Goal: Information Seeking & Learning: Learn about a topic

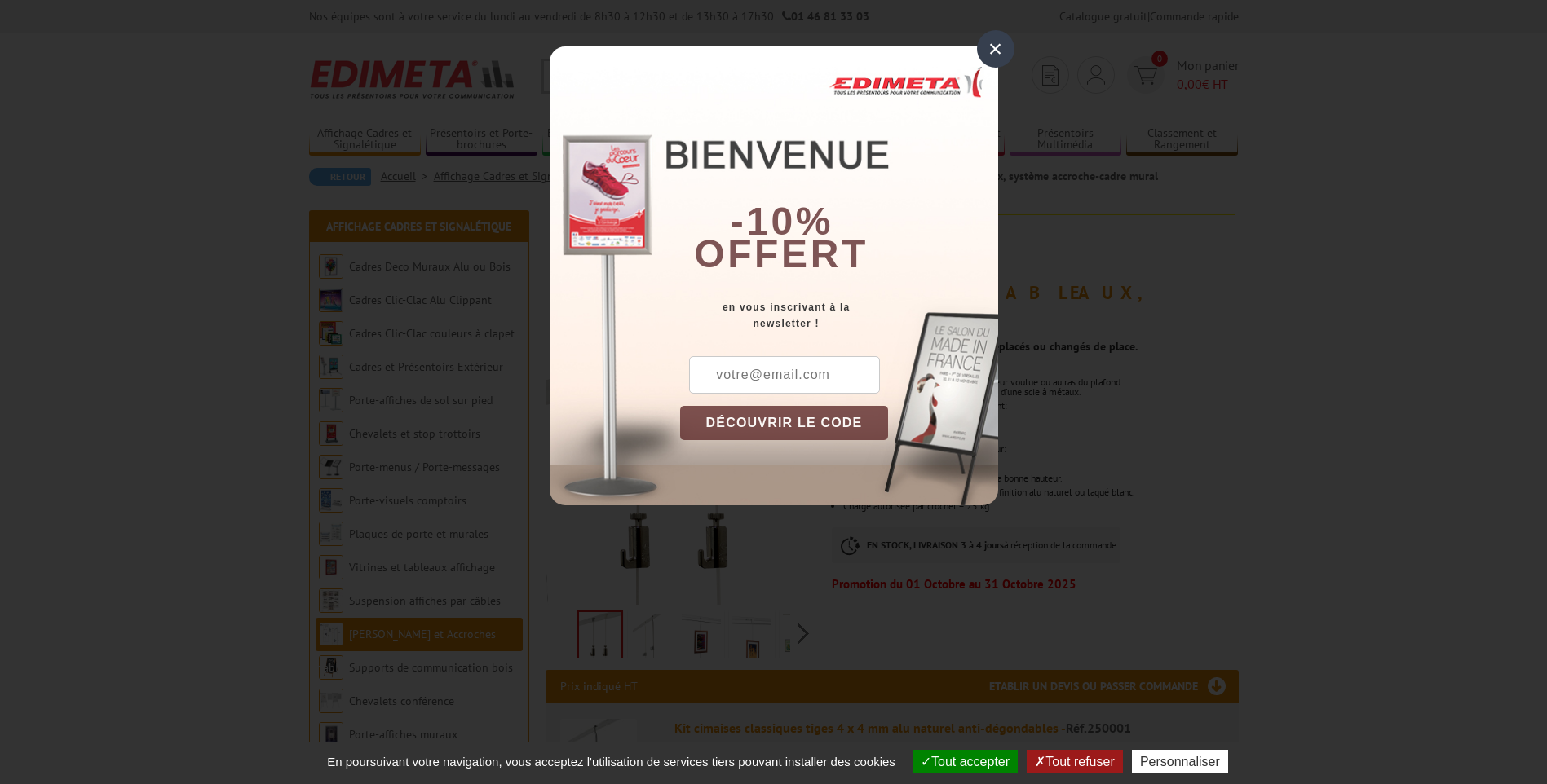
click at [990, 47] on div "×" at bounding box center [996, 49] width 38 height 38
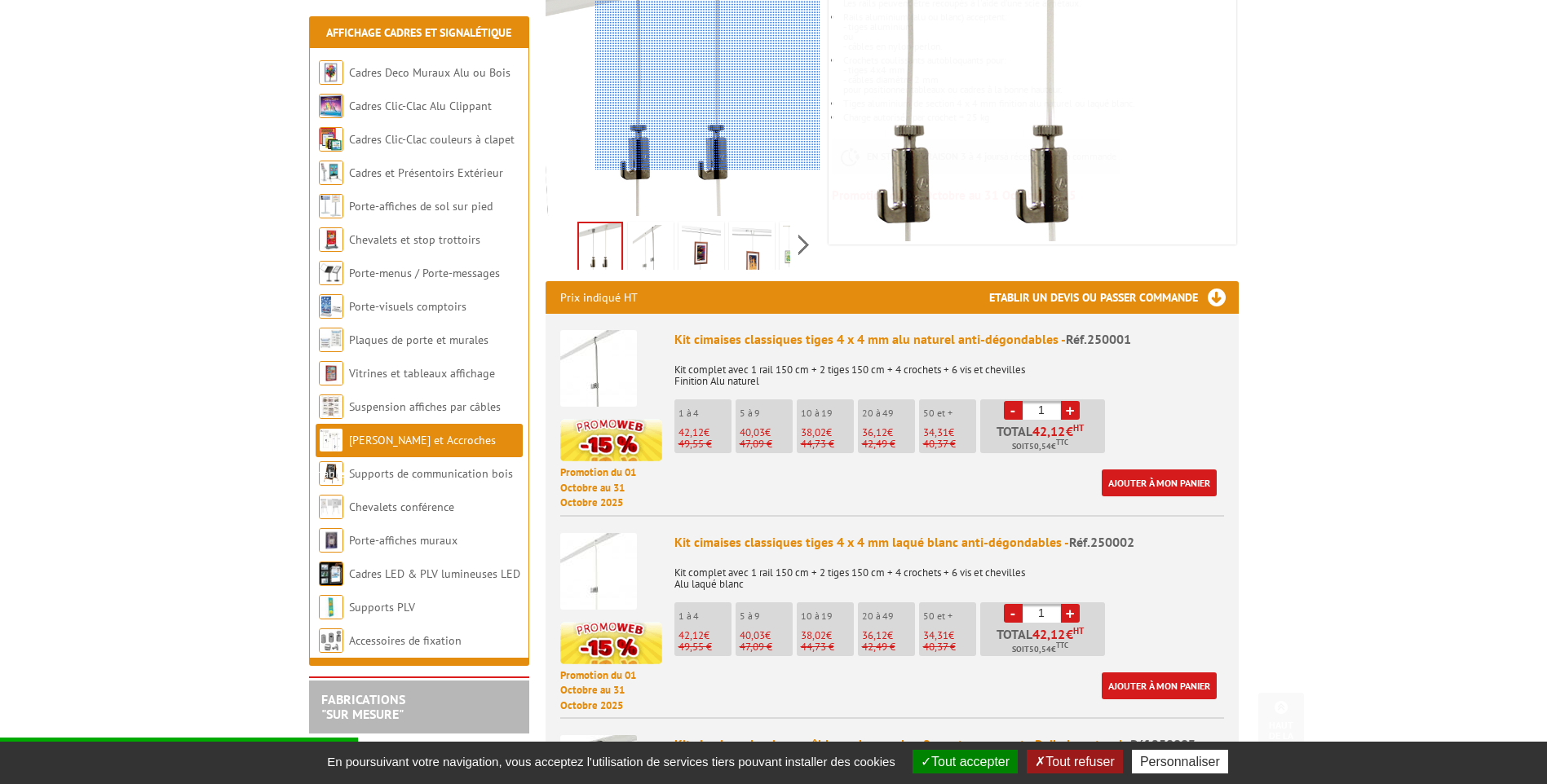
scroll to position [408, 0]
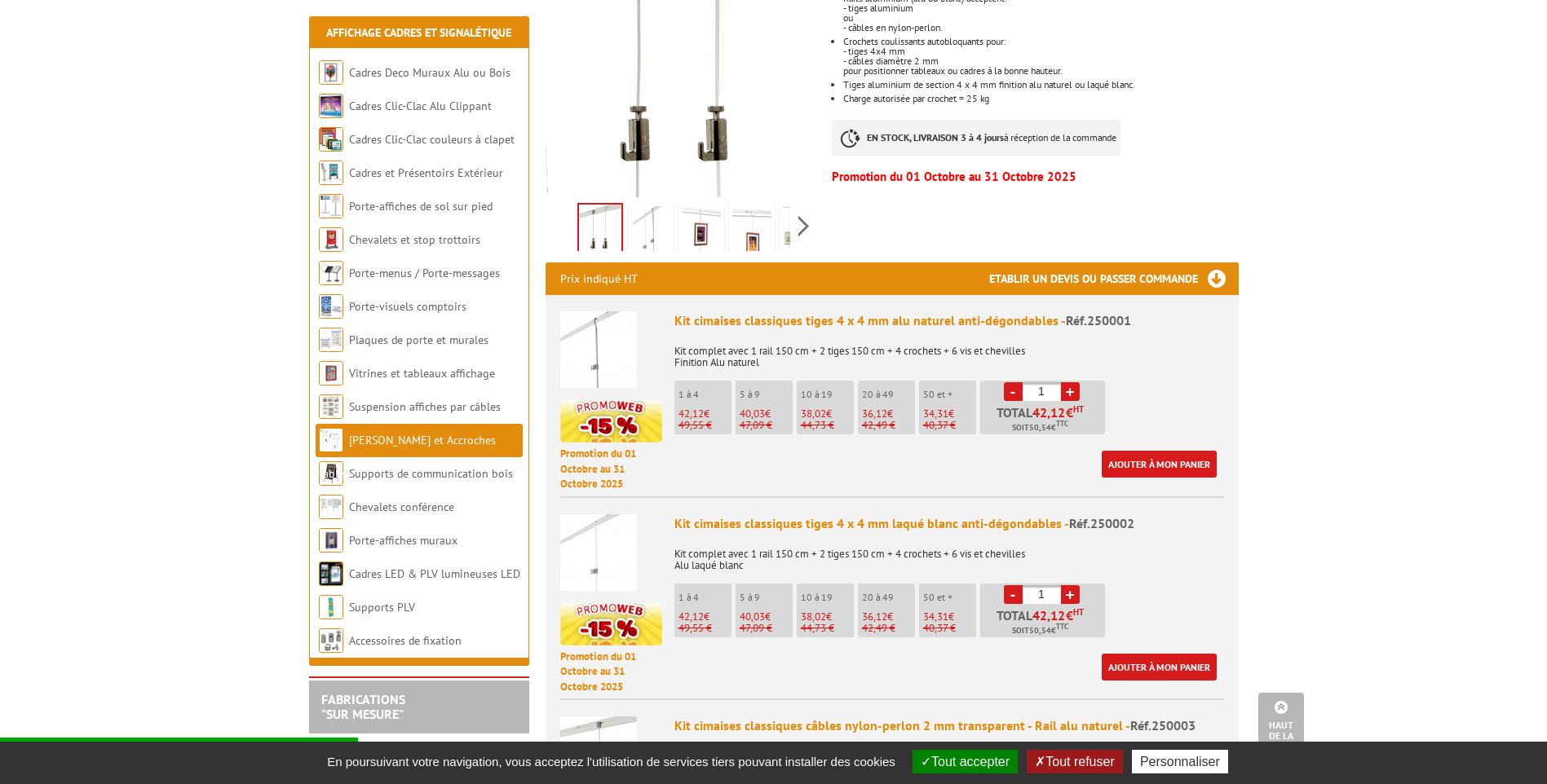
click at [584, 345] on img at bounding box center [599, 350] width 77 height 77
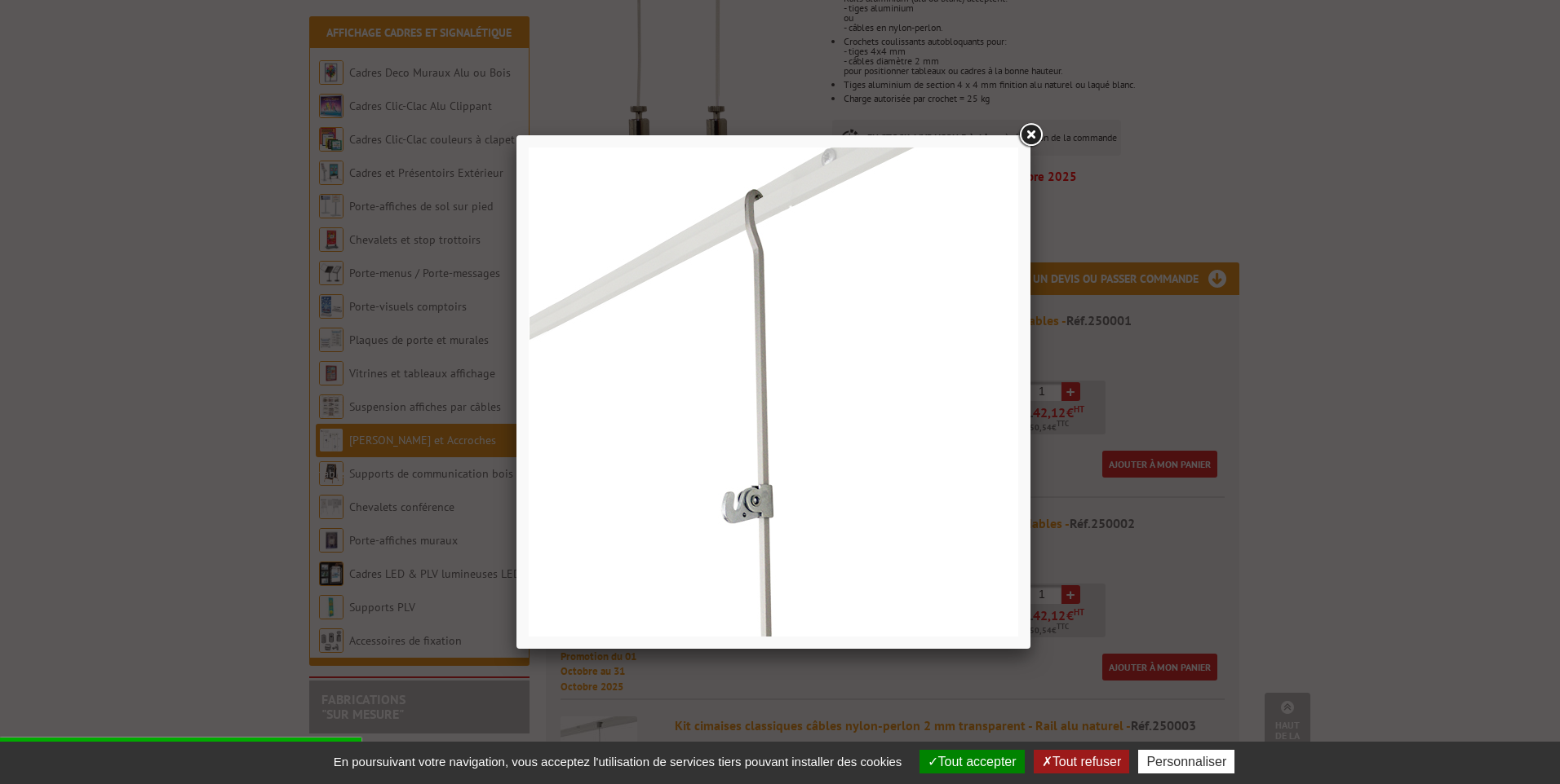
click at [1029, 133] on link at bounding box center [1030, 135] width 30 height 30
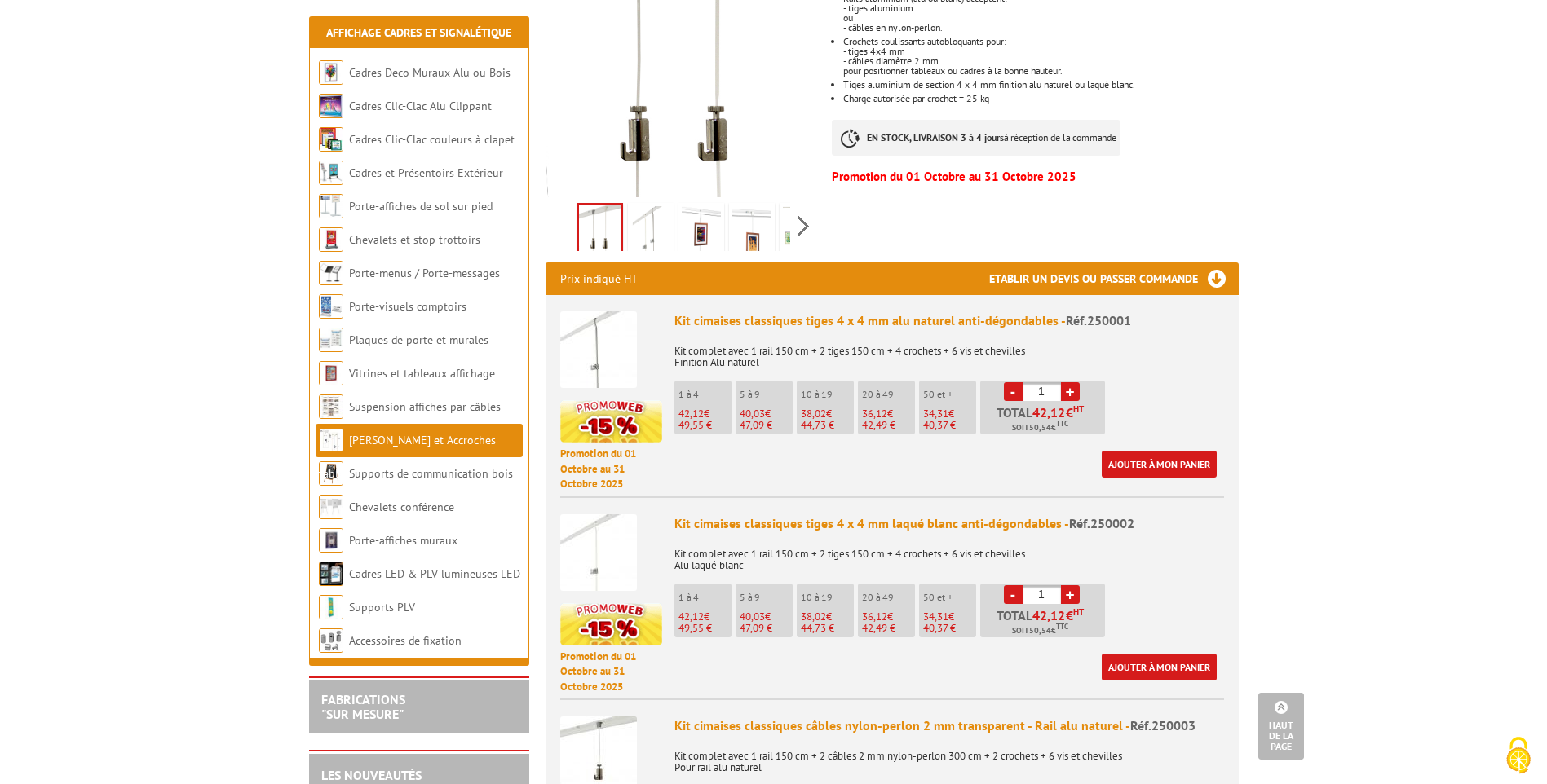
click at [593, 327] on img at bounding box center [599, 350] width 77 height 77
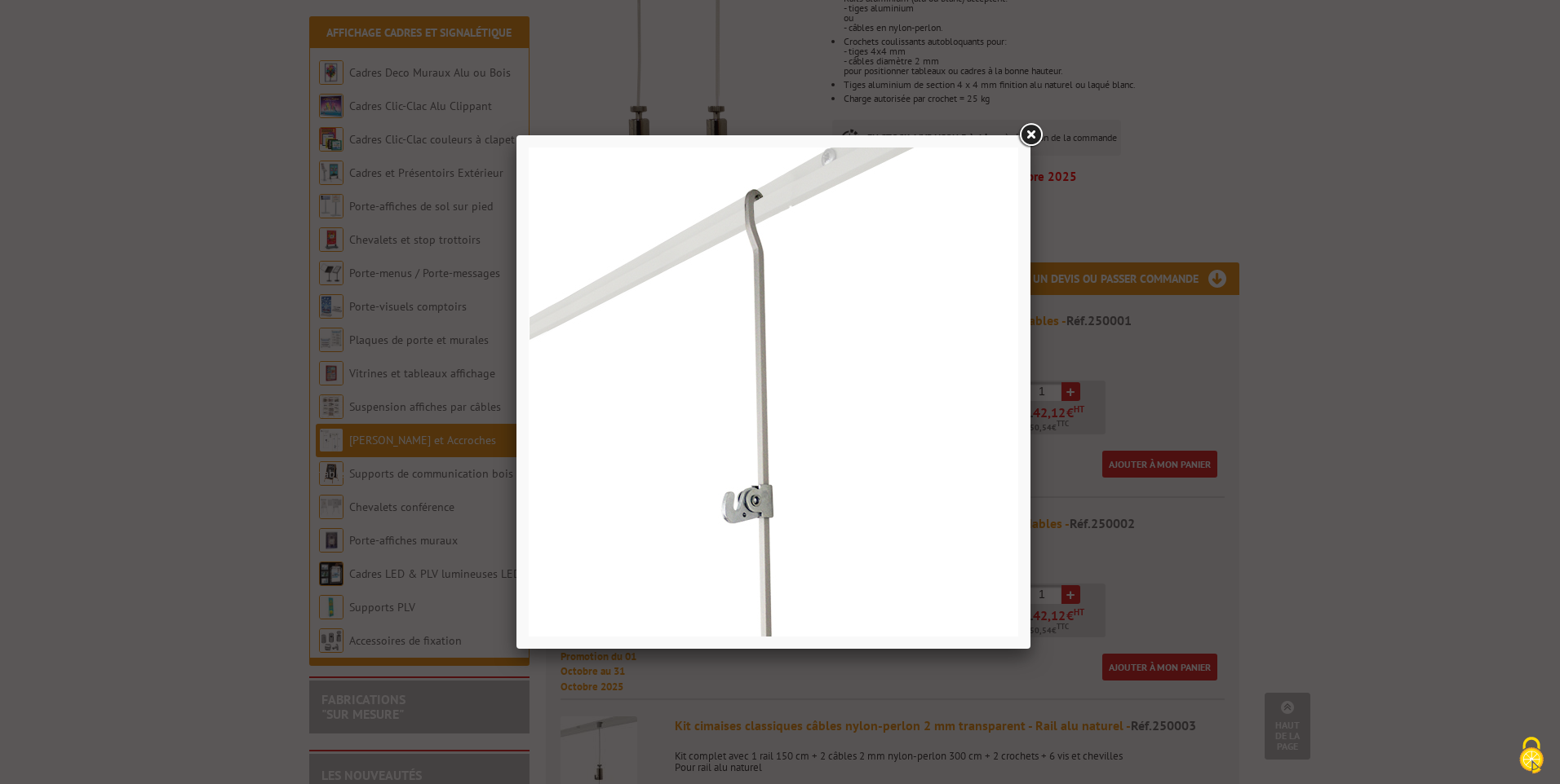
click at [1037, 130] on link at bounding box center [1030, 135] width 30 height 30
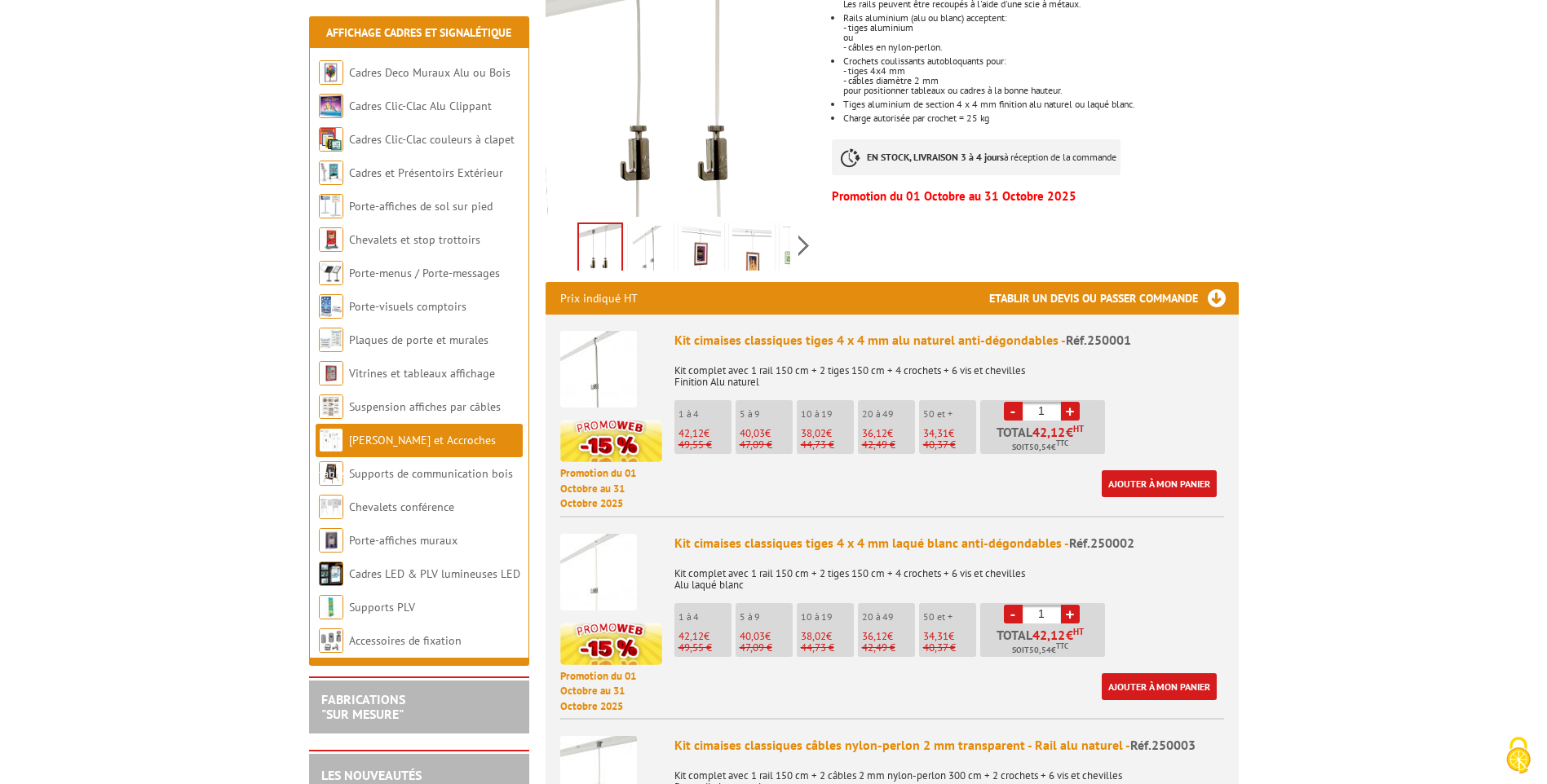
scroll to position [408, 0]
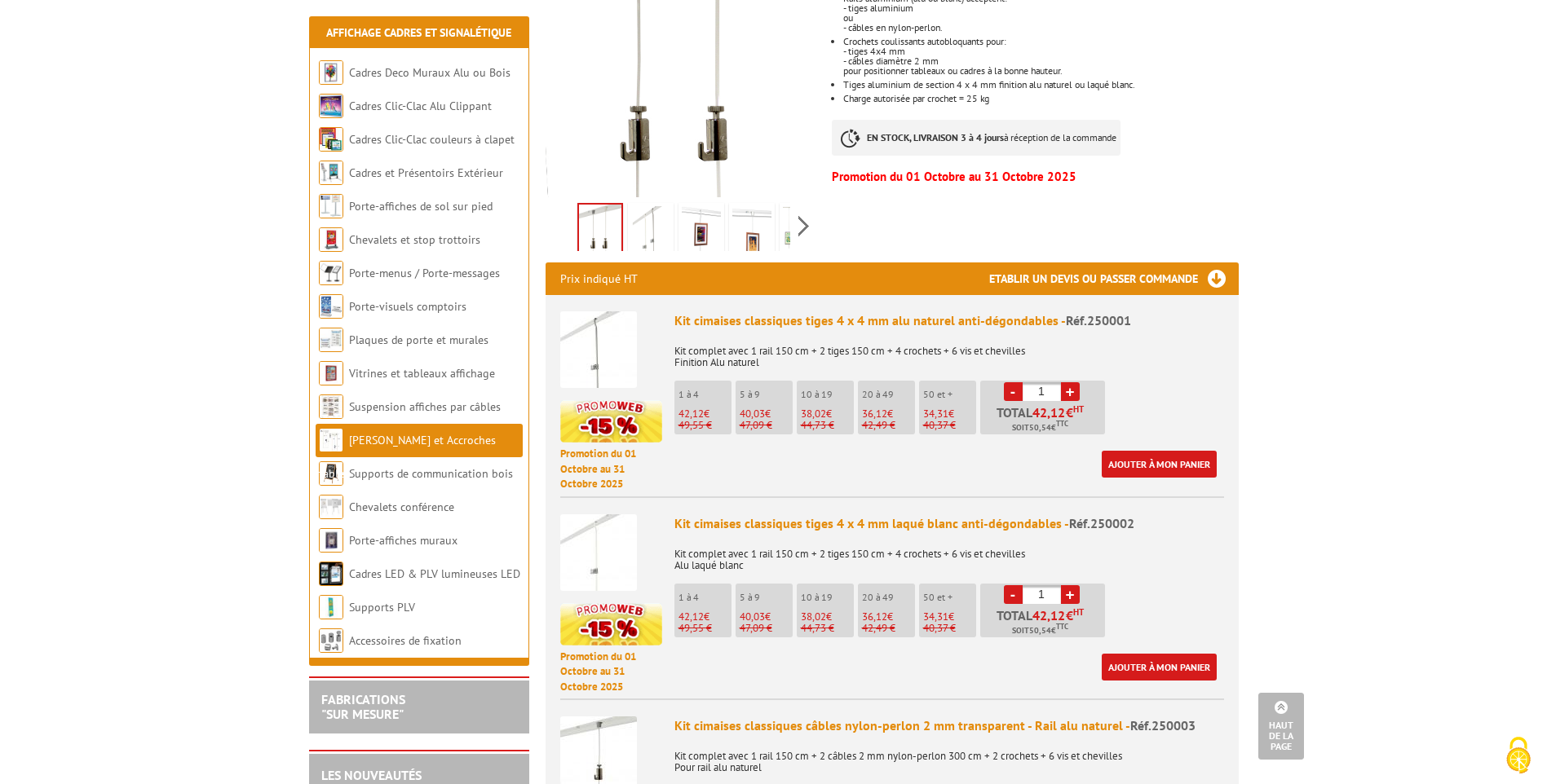
click at [602, 326] on img at bounding box center [599, 350] width 77 height 77
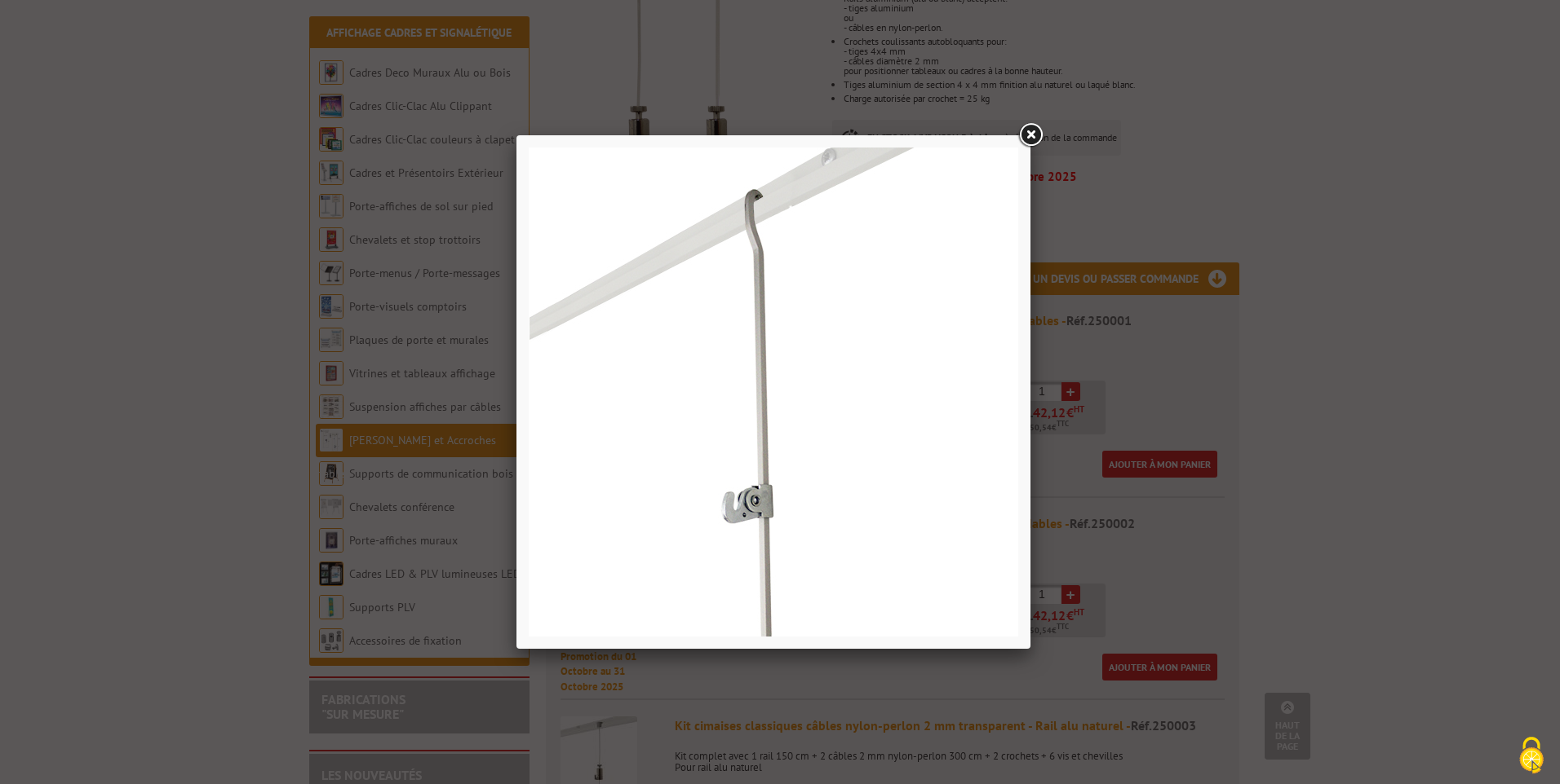
click at [1027, 134] on link at bounding box center [1030, 135] width 30 height 30
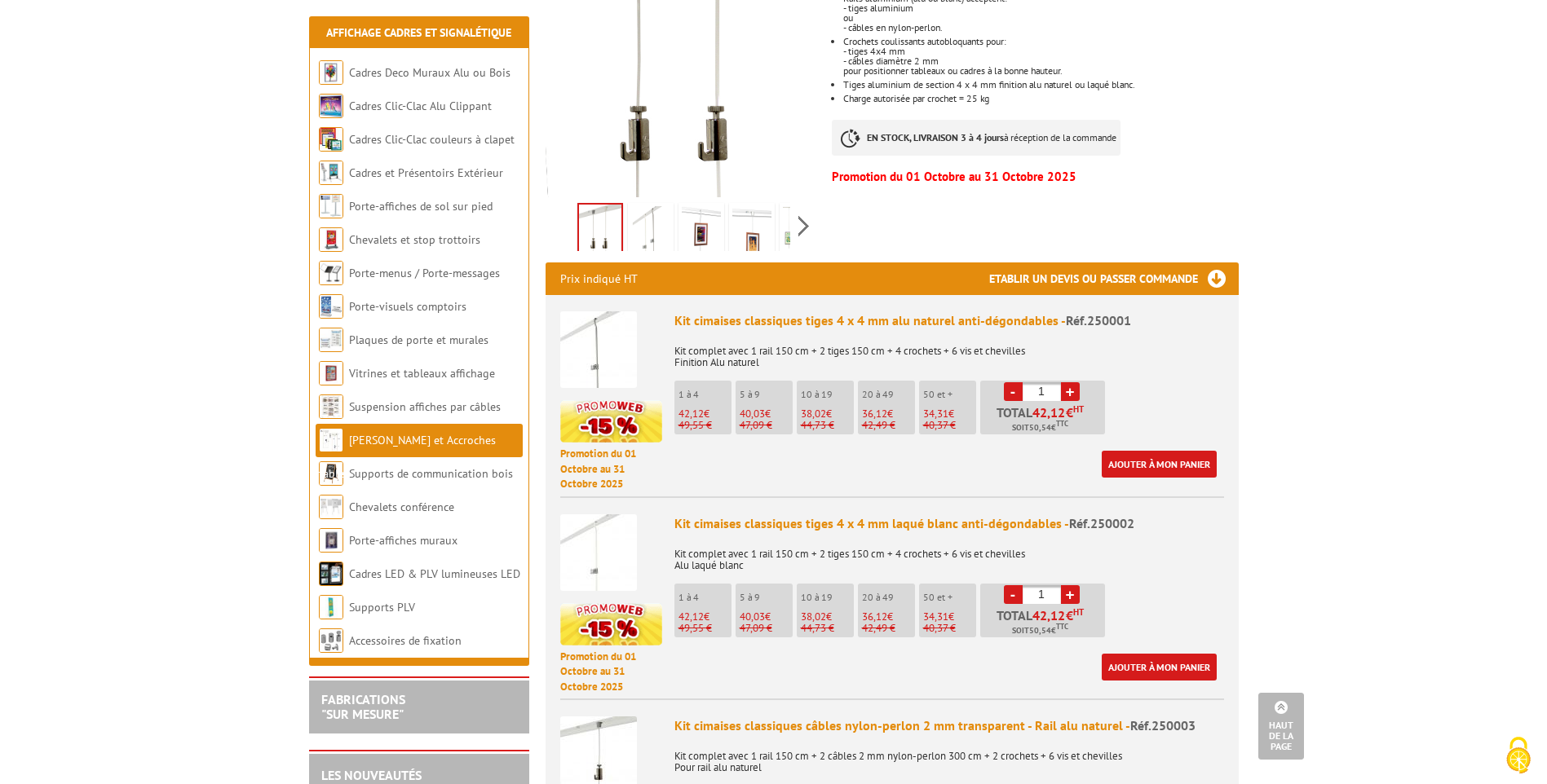
click at [751, 312] on div "Kit cimaises classiques tiges 4 x 4 mm alu naturel anti-dégondables - Réf.250001" at bounding box center [949, 321] width 549 height 19
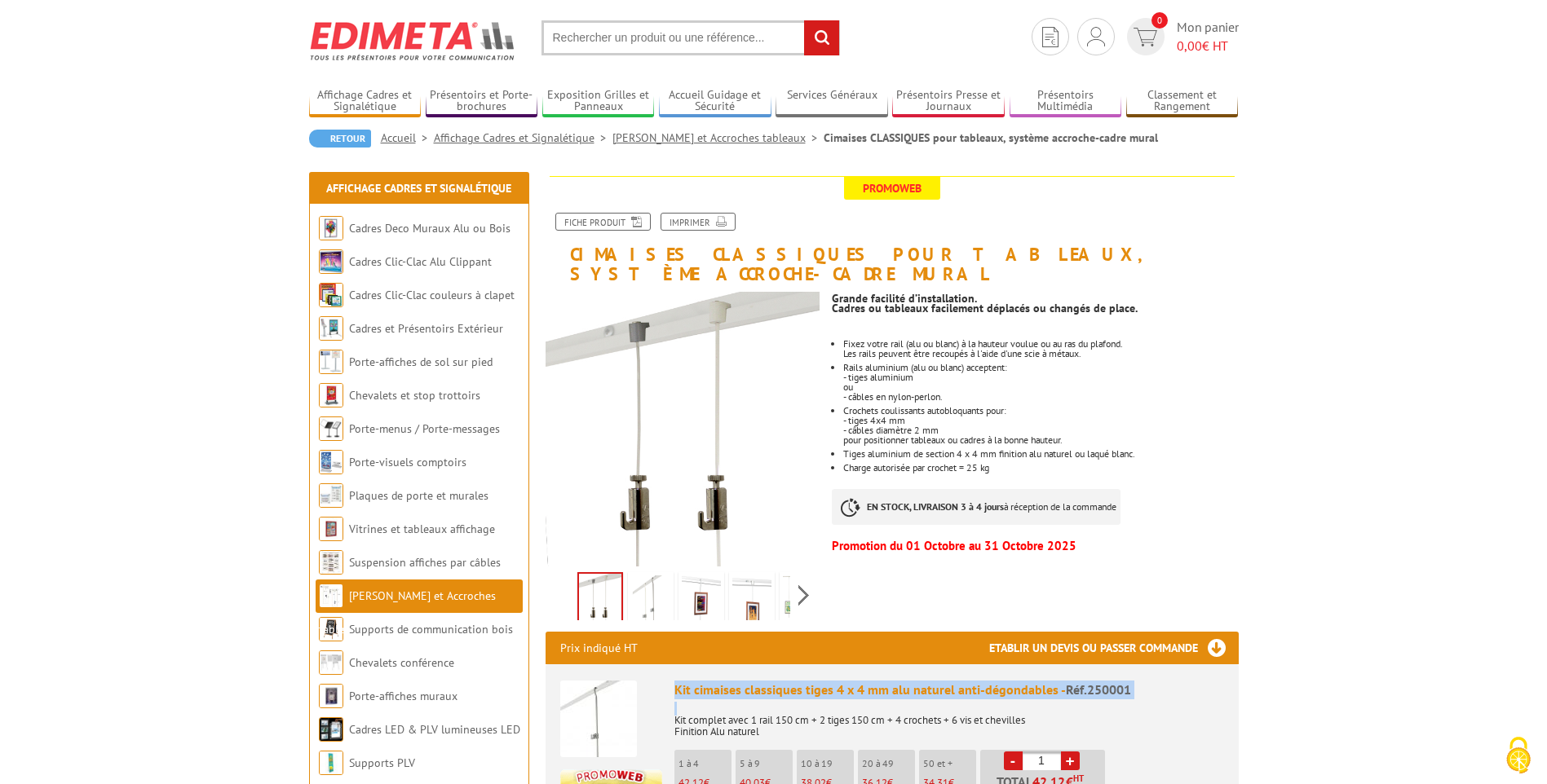
scroll to position [0, 0]
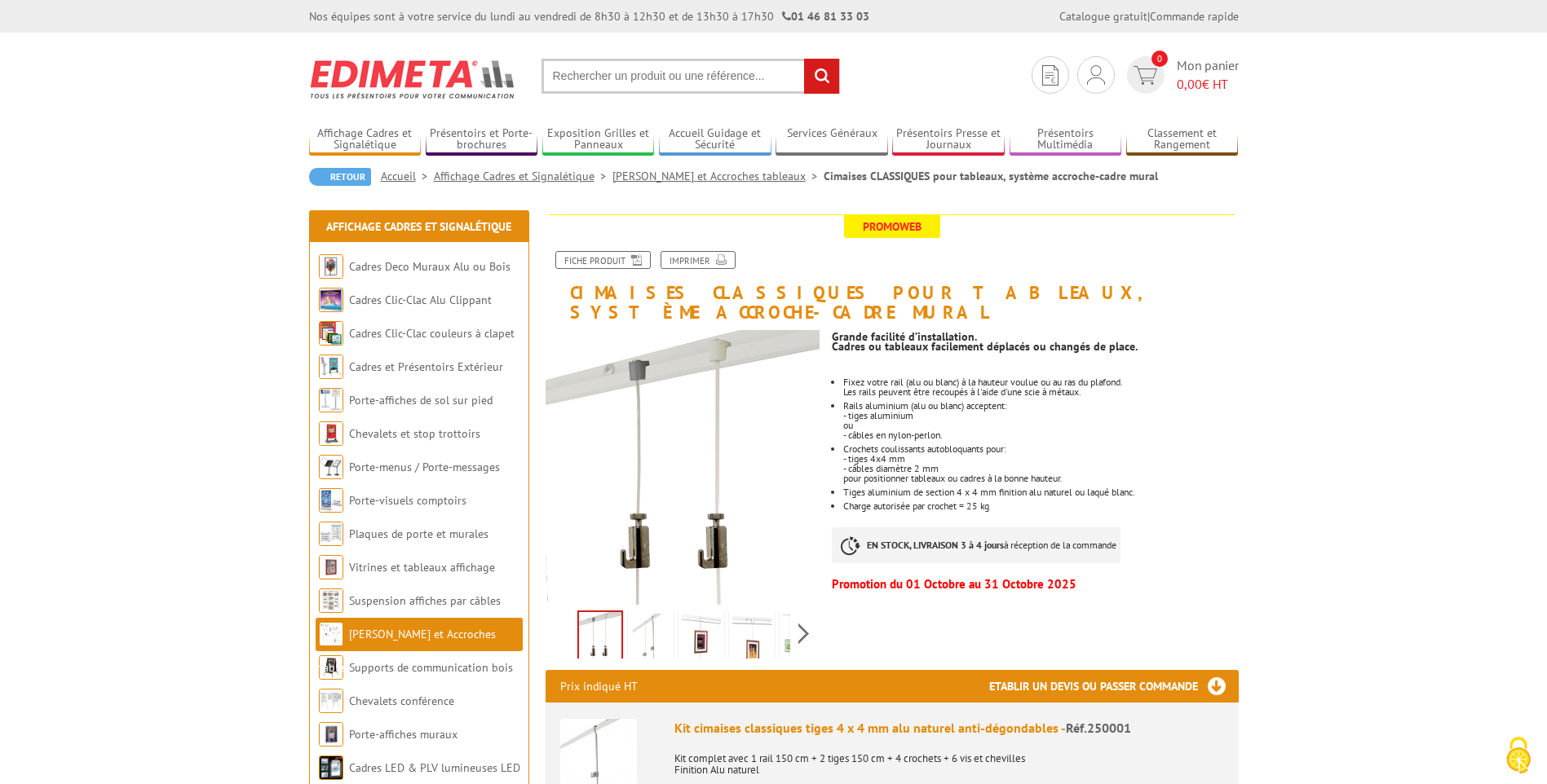
click at [805, 608] on div "Previous Next" at bounding box center [683, 633] width 275 height 57
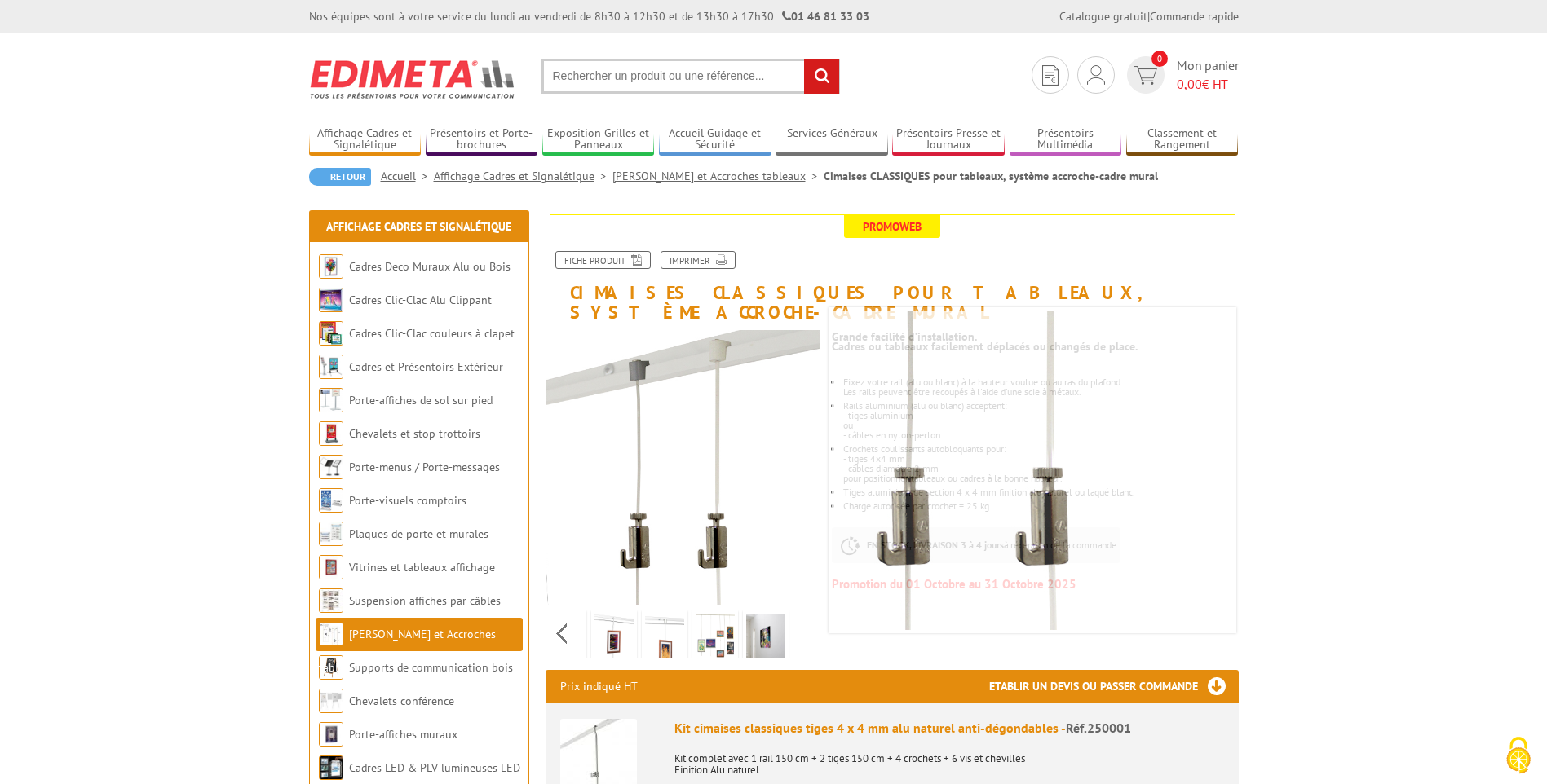
click at [709, 620] on img at bounding box center [715, 639] width 39 height 50
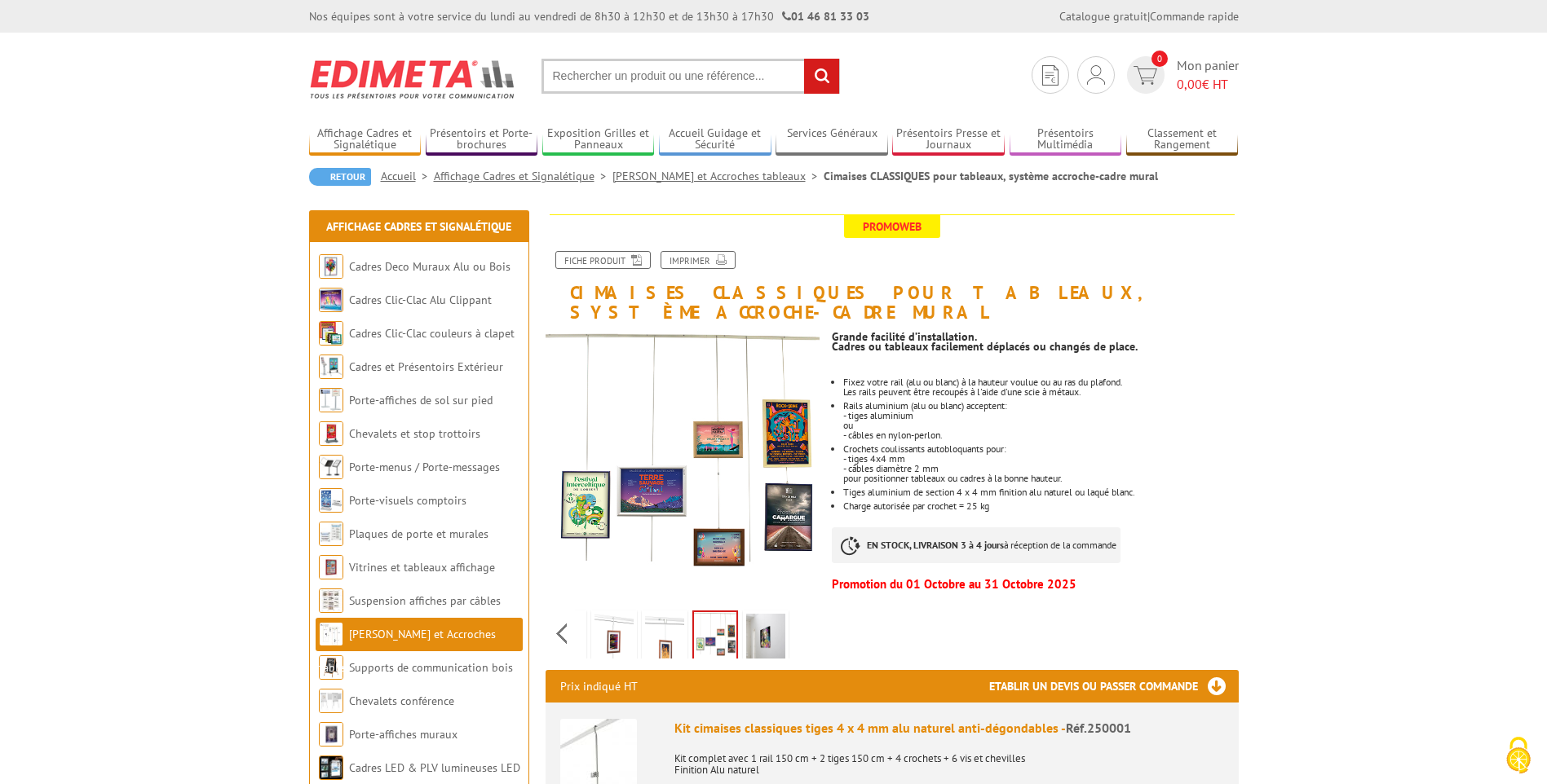
click at [762, 625] on img at bounding box center [766, 639] width 39 height 50
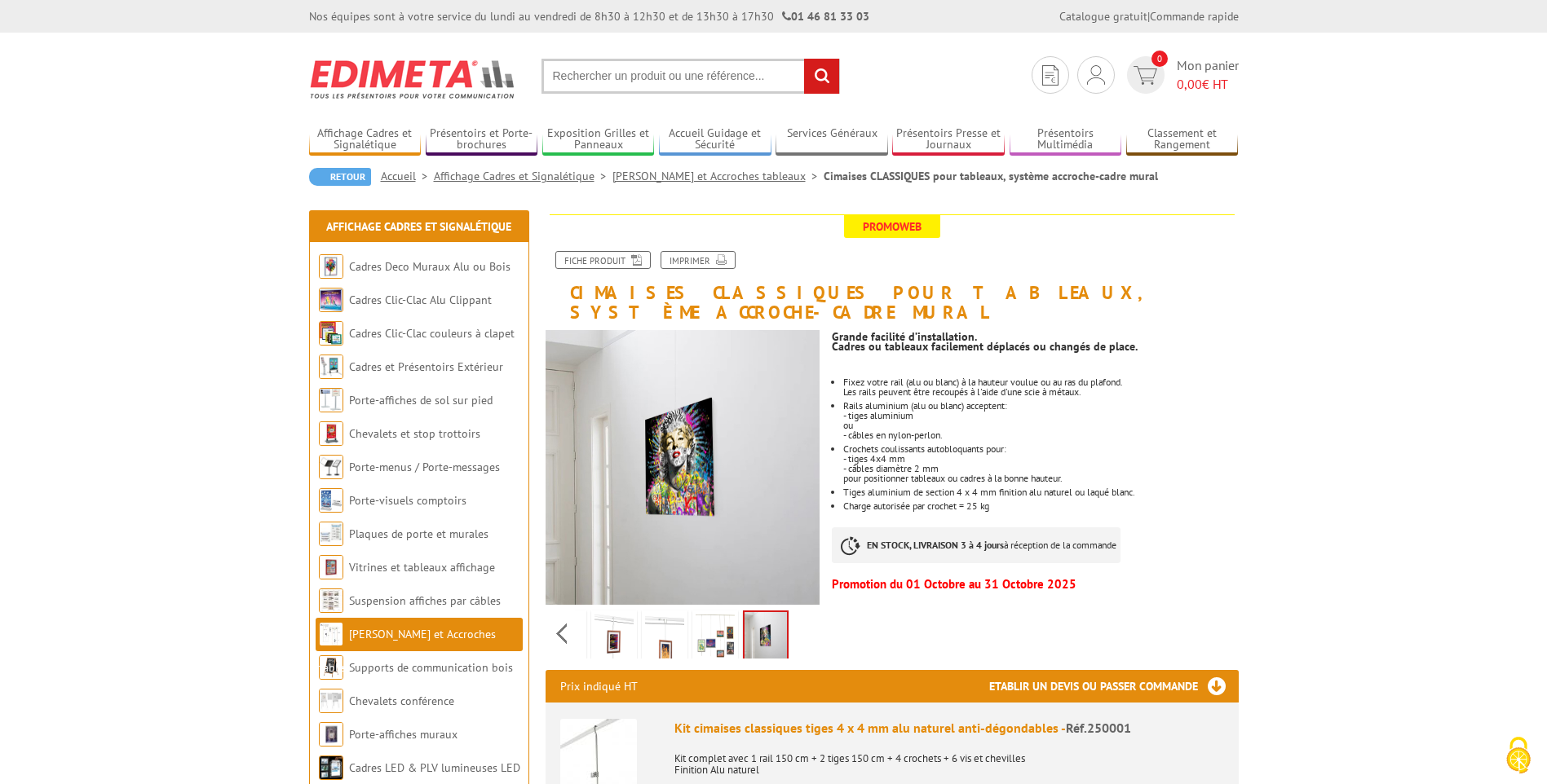
click at [710, 628] on img at bounding box center [715, 639] width 39 height 50
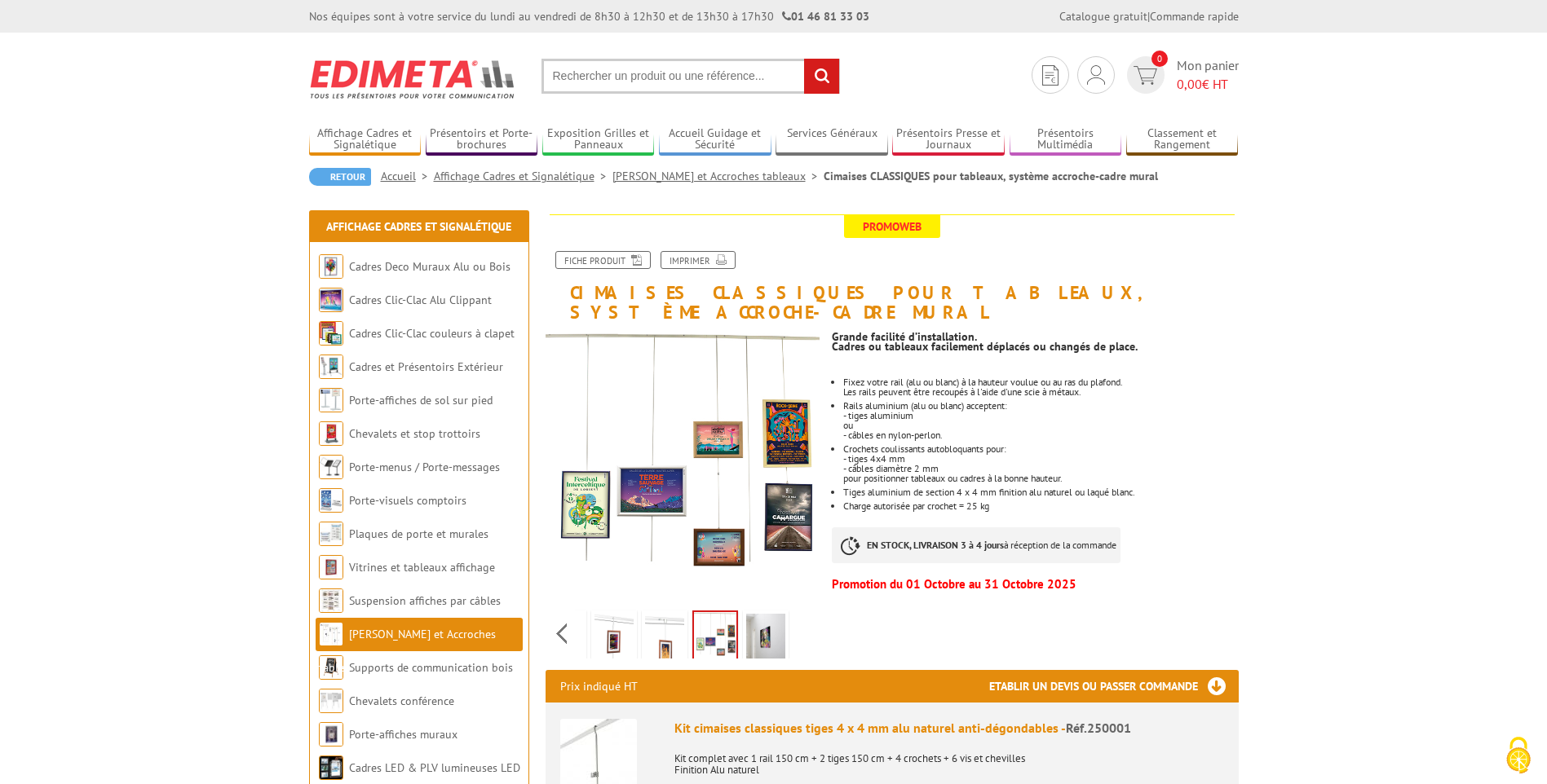
click at [651, 624] on img at bounding box center [665, 639] width 39 height 50
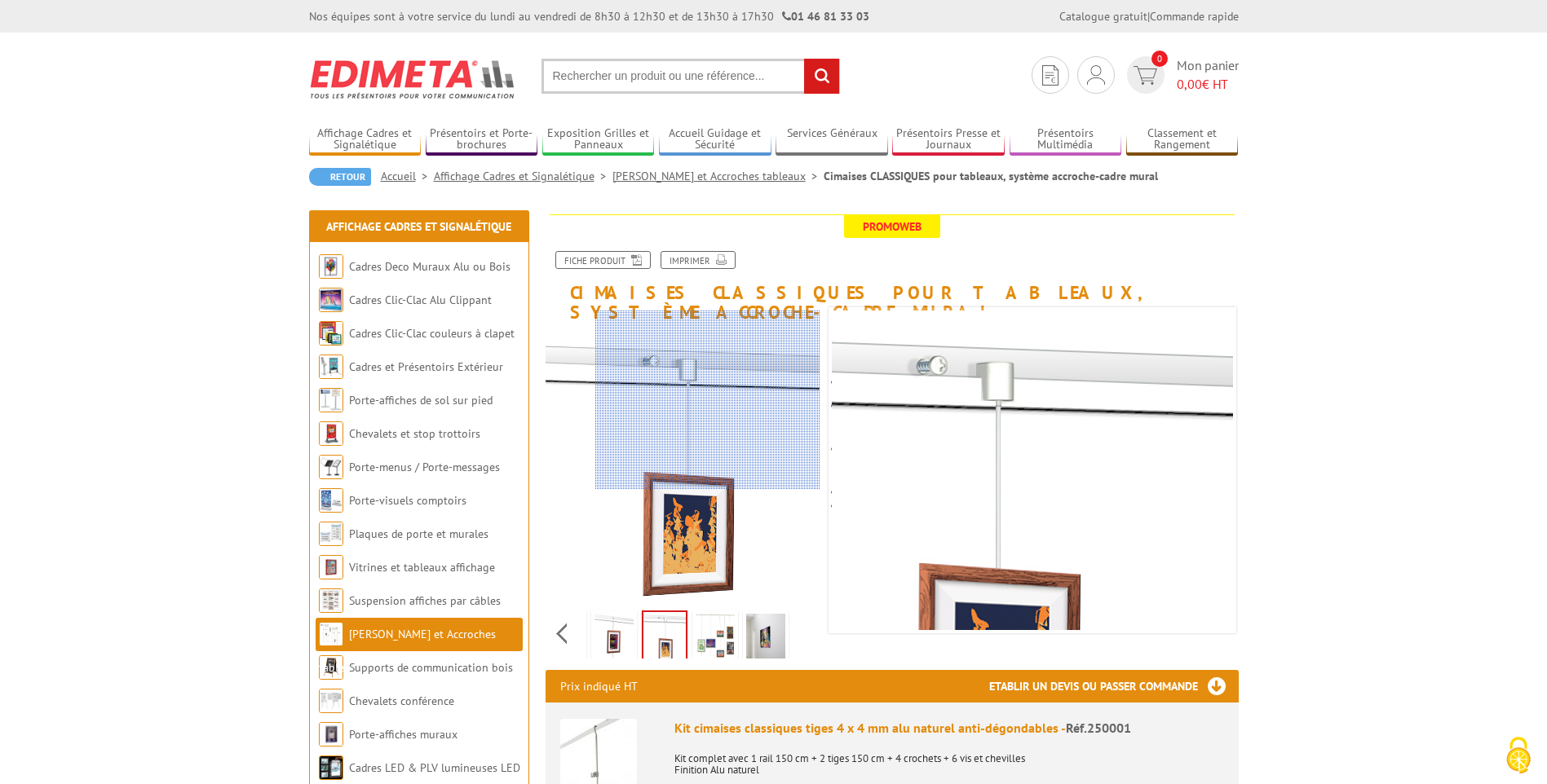
click at [716, 379] on div at bounding box center [707, 401] width 225 height 179
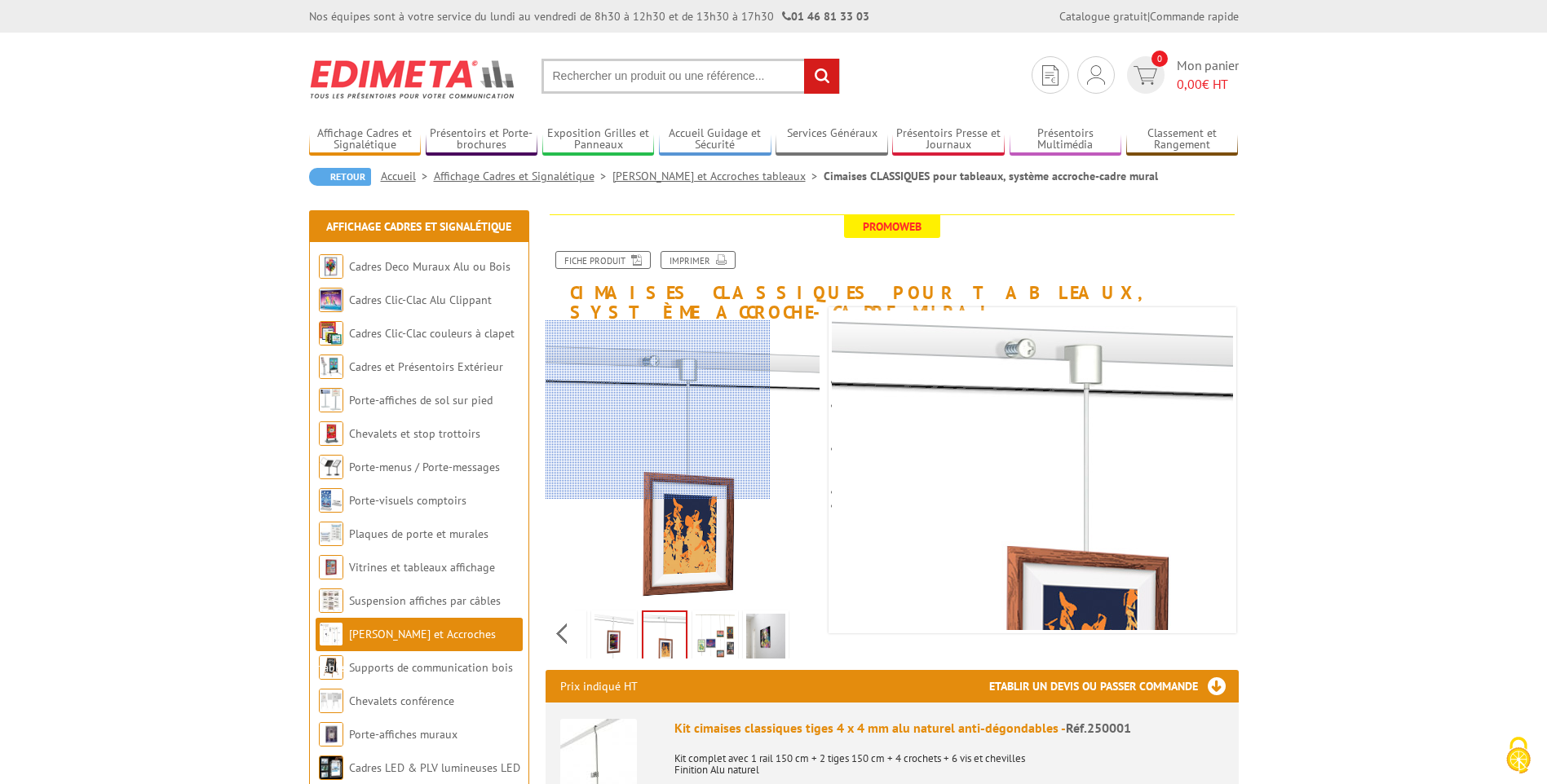
click at [640, 410] on div at bounding box center [658, 410] width 225 height 179
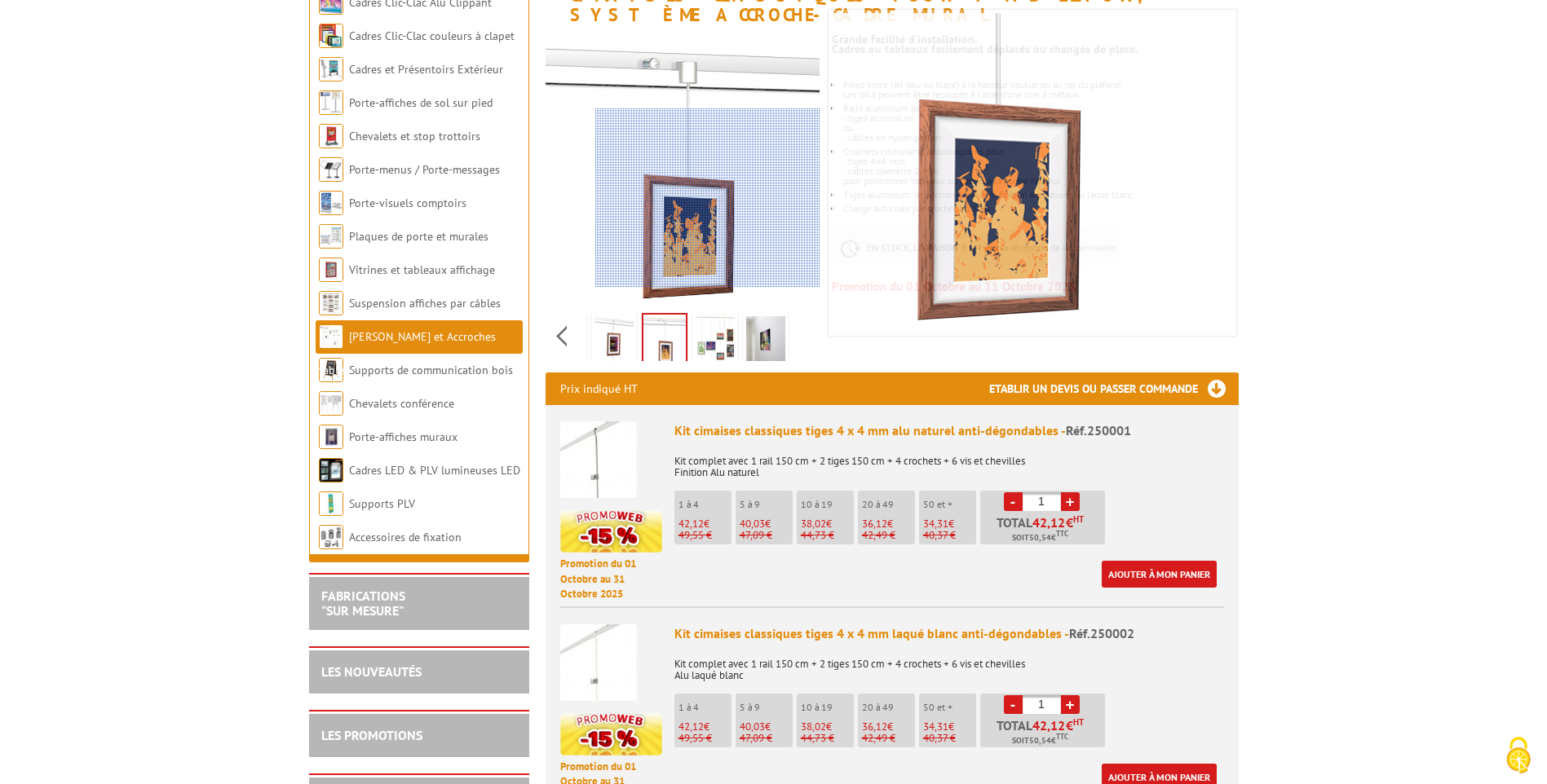
scroll to position [326, 0]
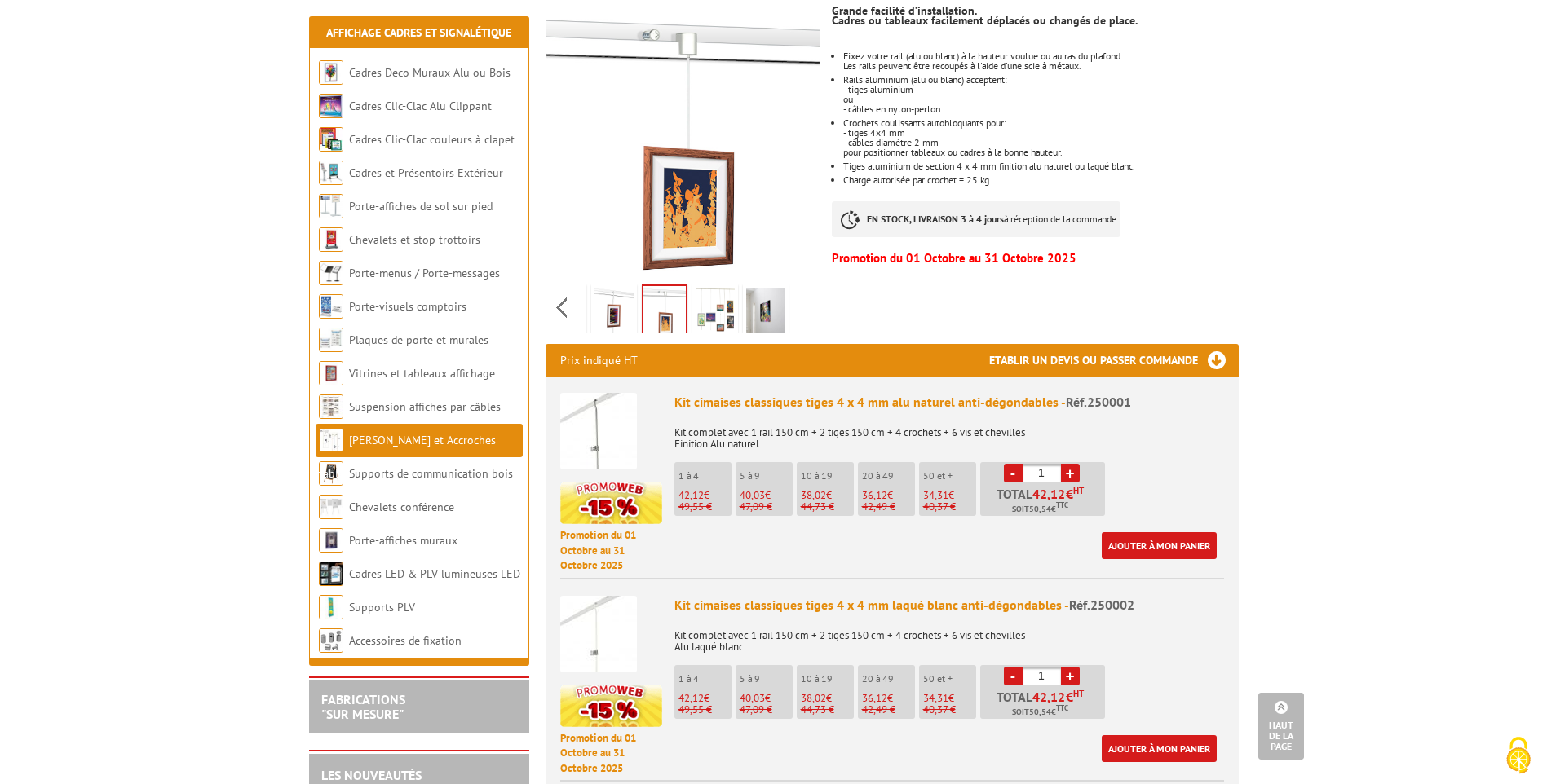
click at [596, 409] on img at bounding box center [599, 432] width 77 height 77
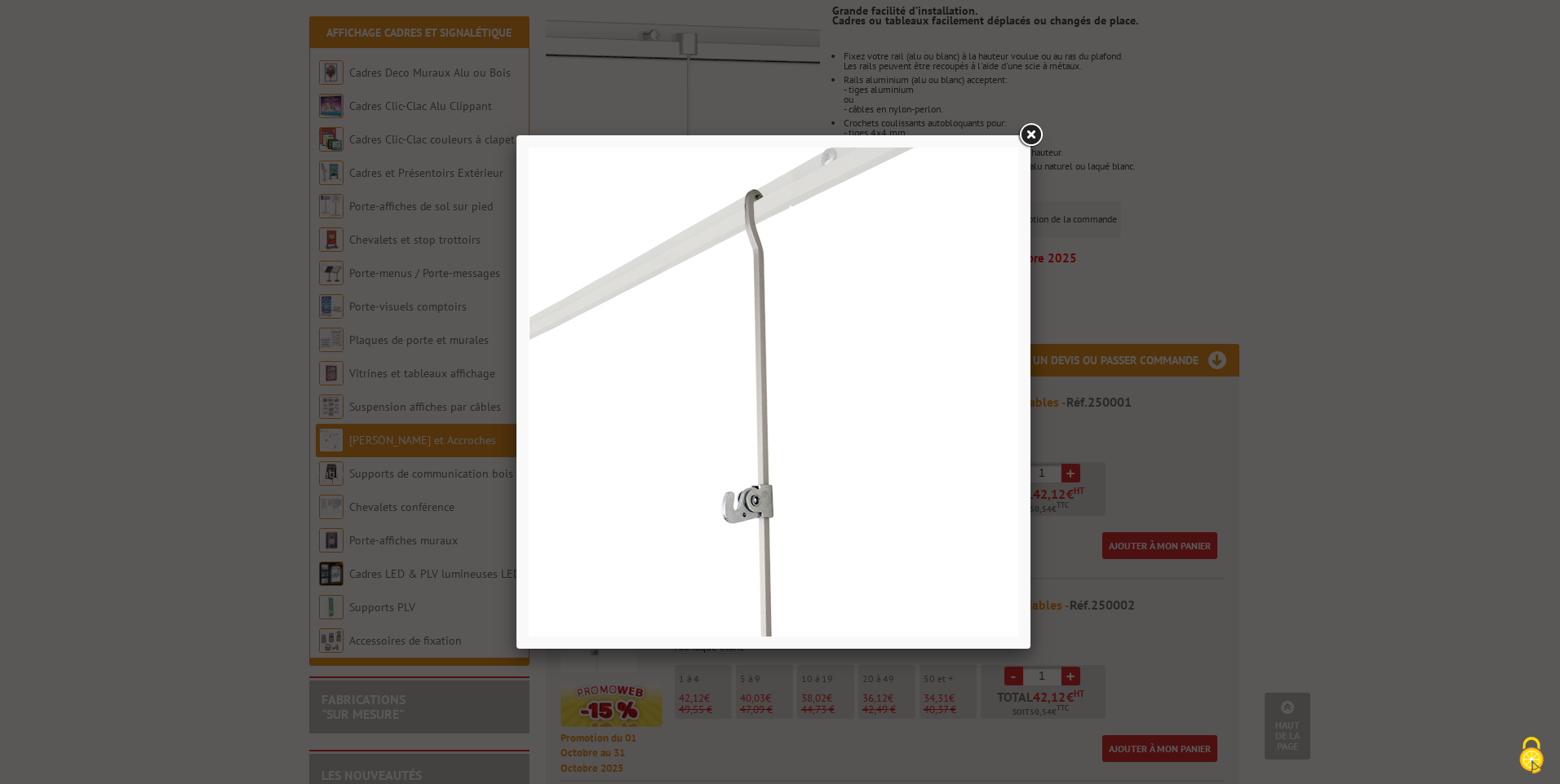
click at [1027, 134] on link at bounding box center [1030, 135] width 30 height 30
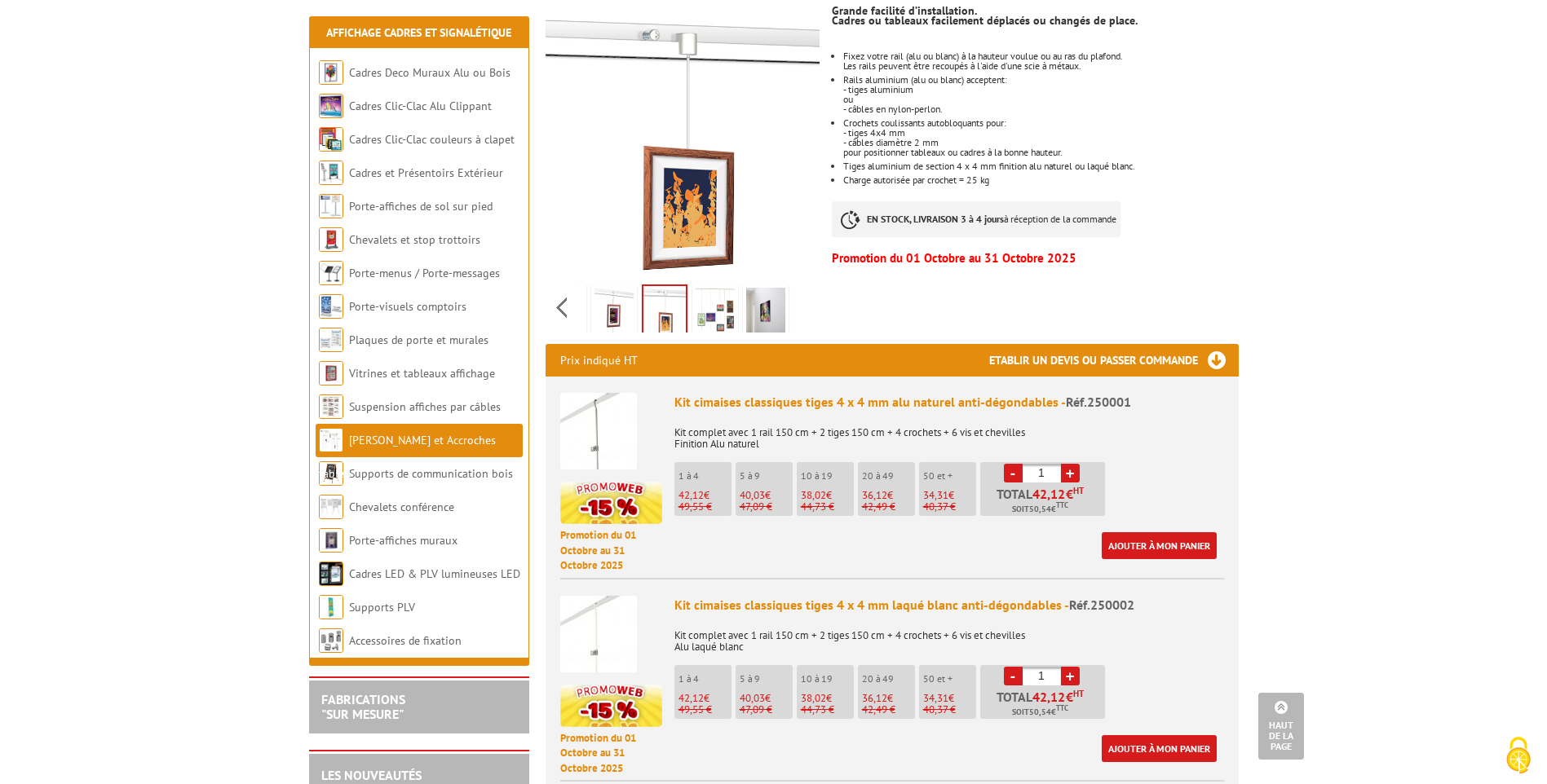
click at [620, 393] on img at bounding box center [599, 432] width 77 height 77
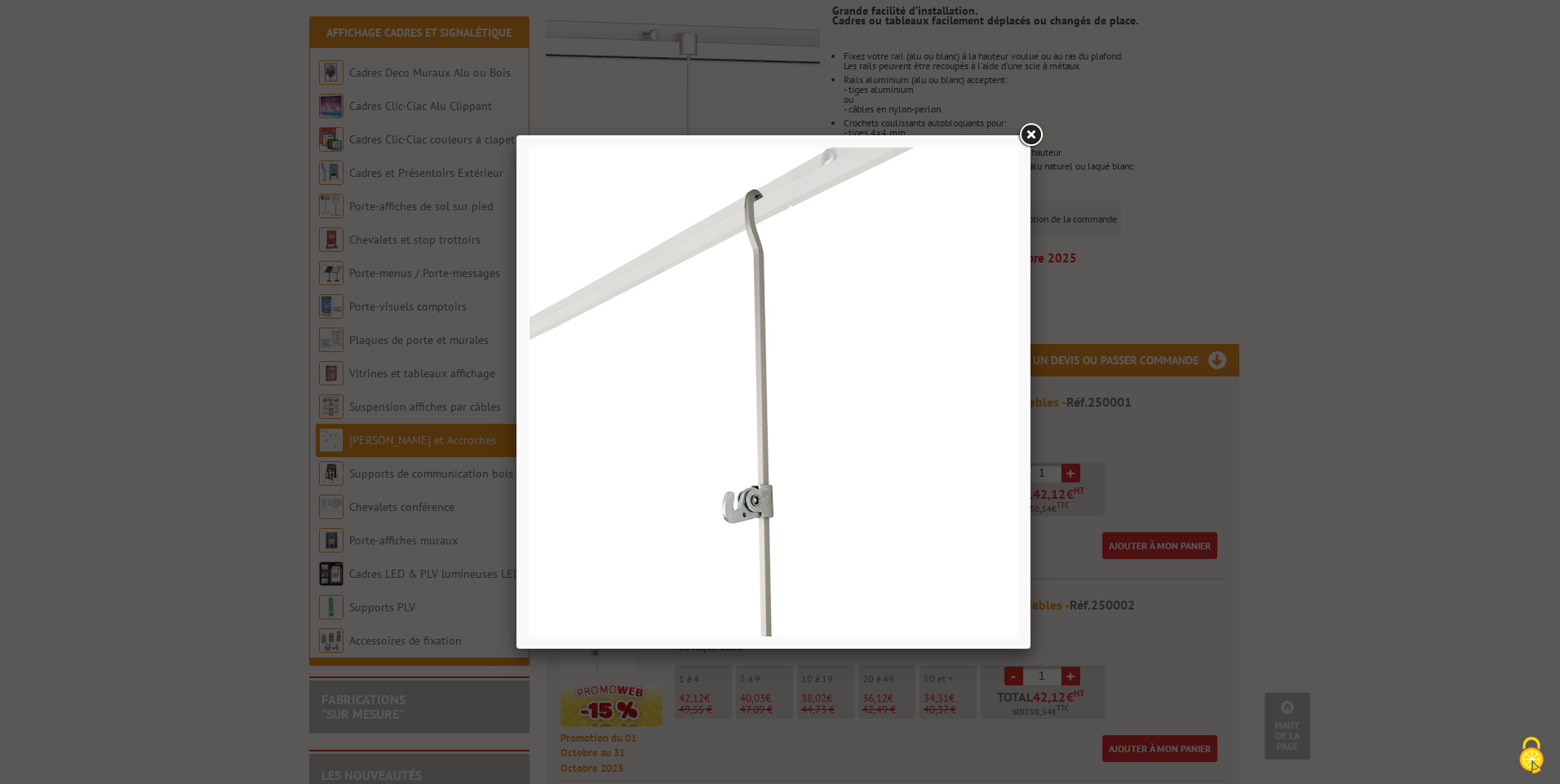
click at [1044, 136] on link at bounding box center [1030, 135] width 30 height 30
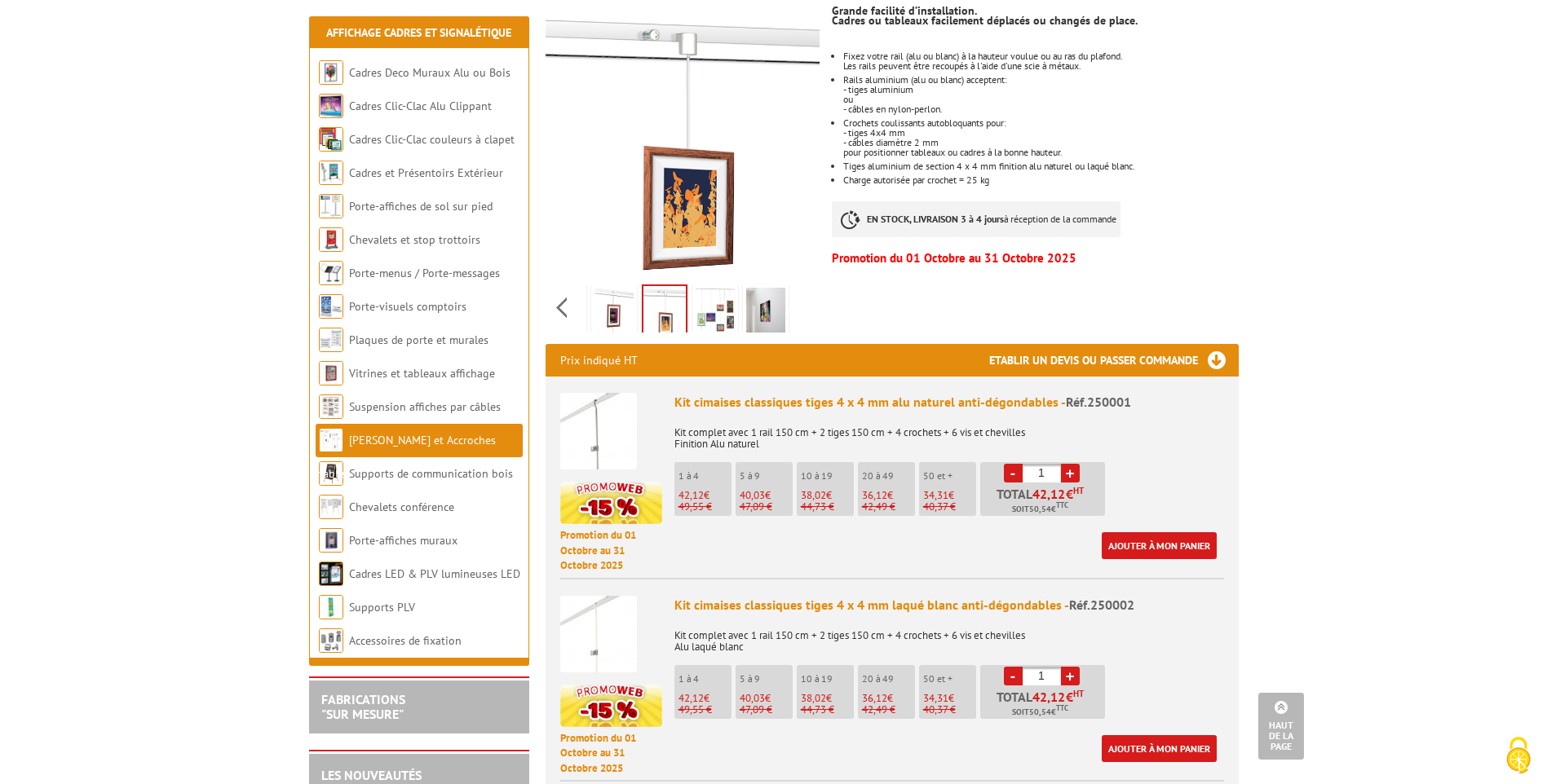
click at [592, 631] on img at bounding box center [599, 634] width 77 height 77
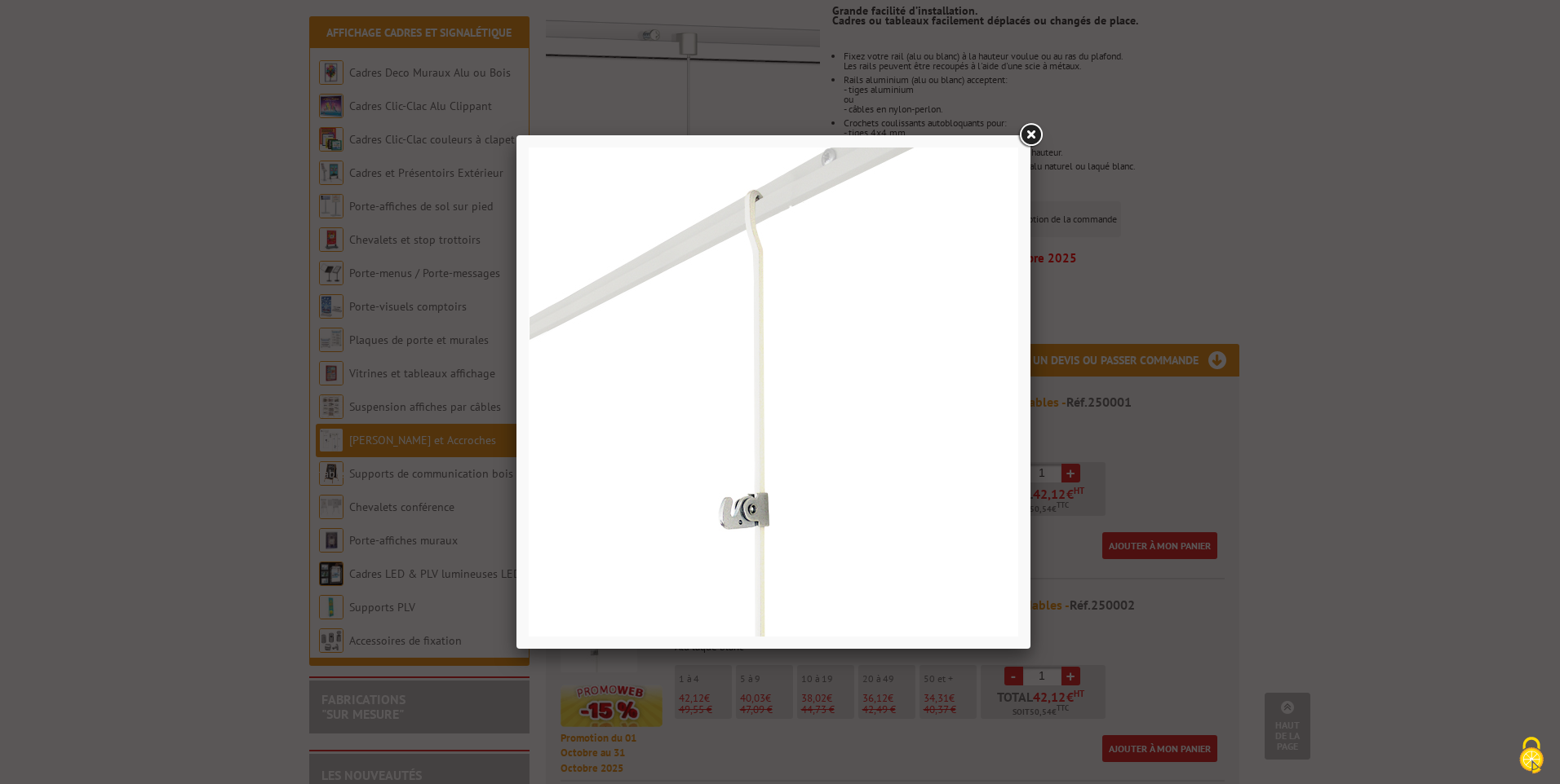
click at [1021, 134] on link at bounding box center [1030, 135] width 30 height 30
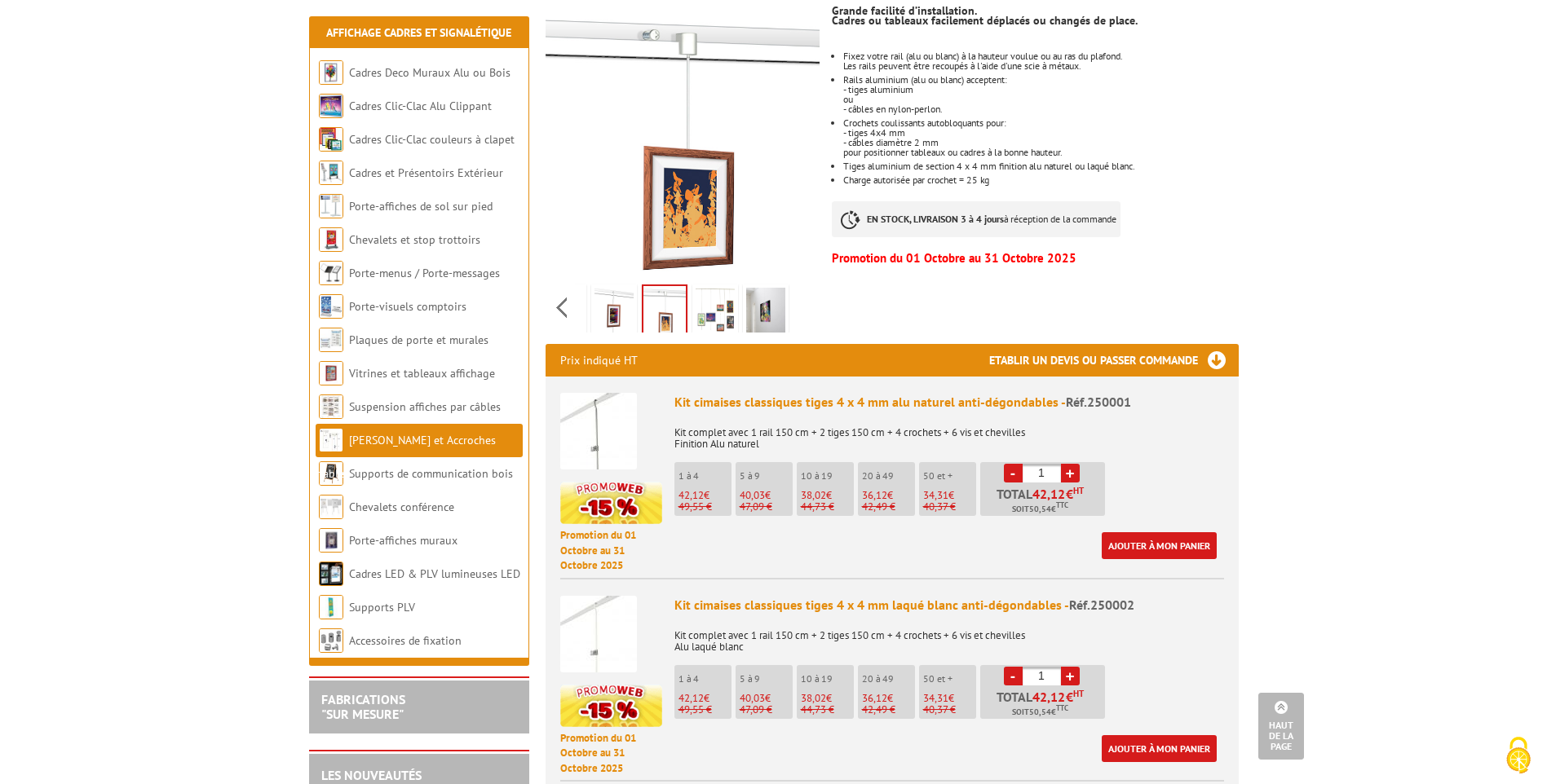
click at [736, 416] on p "Kit complet avec 1 rail 150 cm + 2 tiges 150 cm + 4 crochets + 6 vis et chevill…" at bounding box center [949, 433] width 549 height 34
click at [722, 393] on div "Kit cimaises classiques tiges 4 x 4 mm alu naturel anti-dégondables - Réf.250001" at bounding box center [949, 402] width 549 height 19
click at [618, 421] on img at bounding box center [599, 432] width 77 height 77
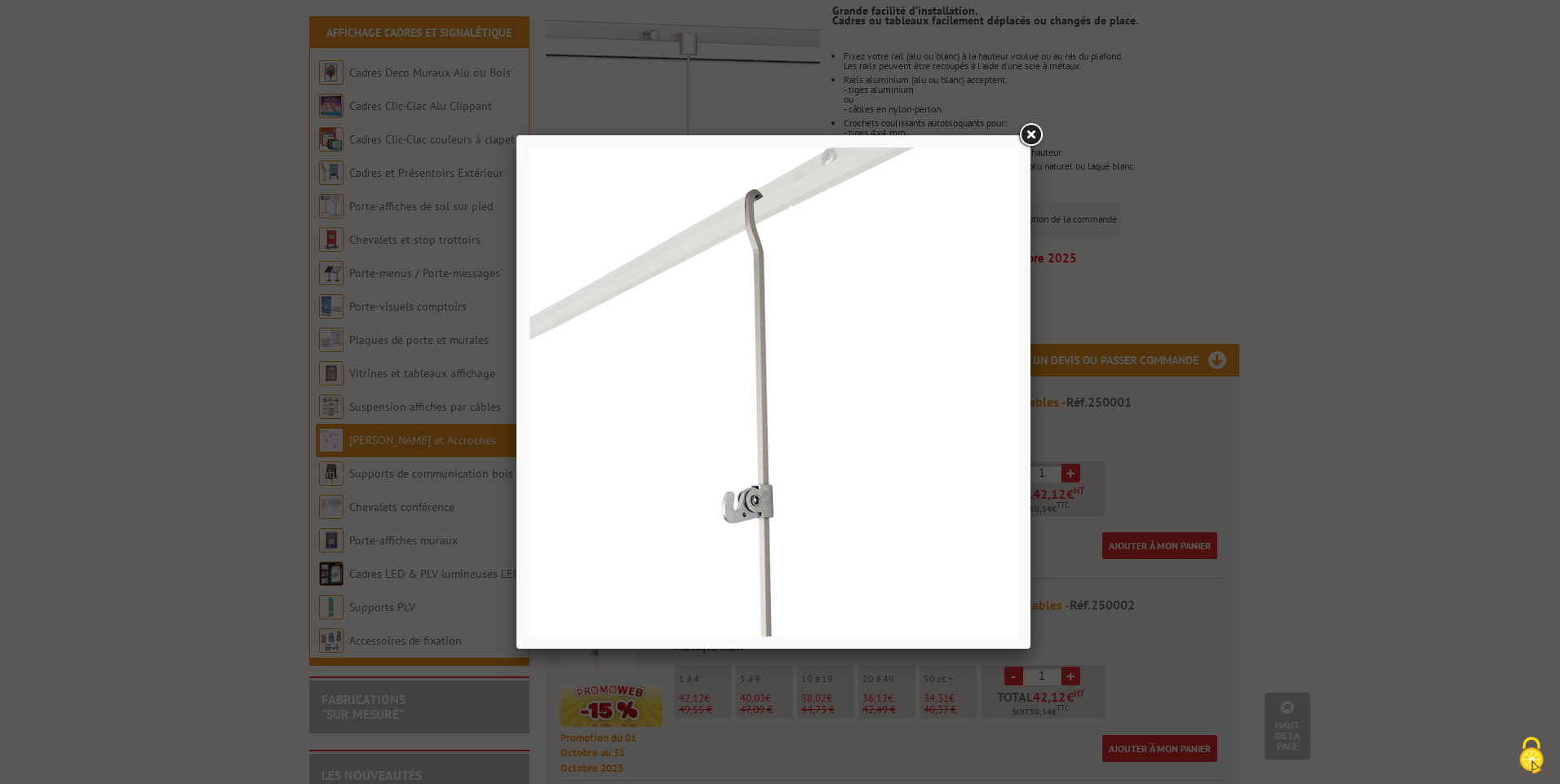
click at [788, 400] on img at bounding box center [774, 392] width 490 height 489
click at [1031, 141] on link at bounding box center [1030, 135] width 30 height 30
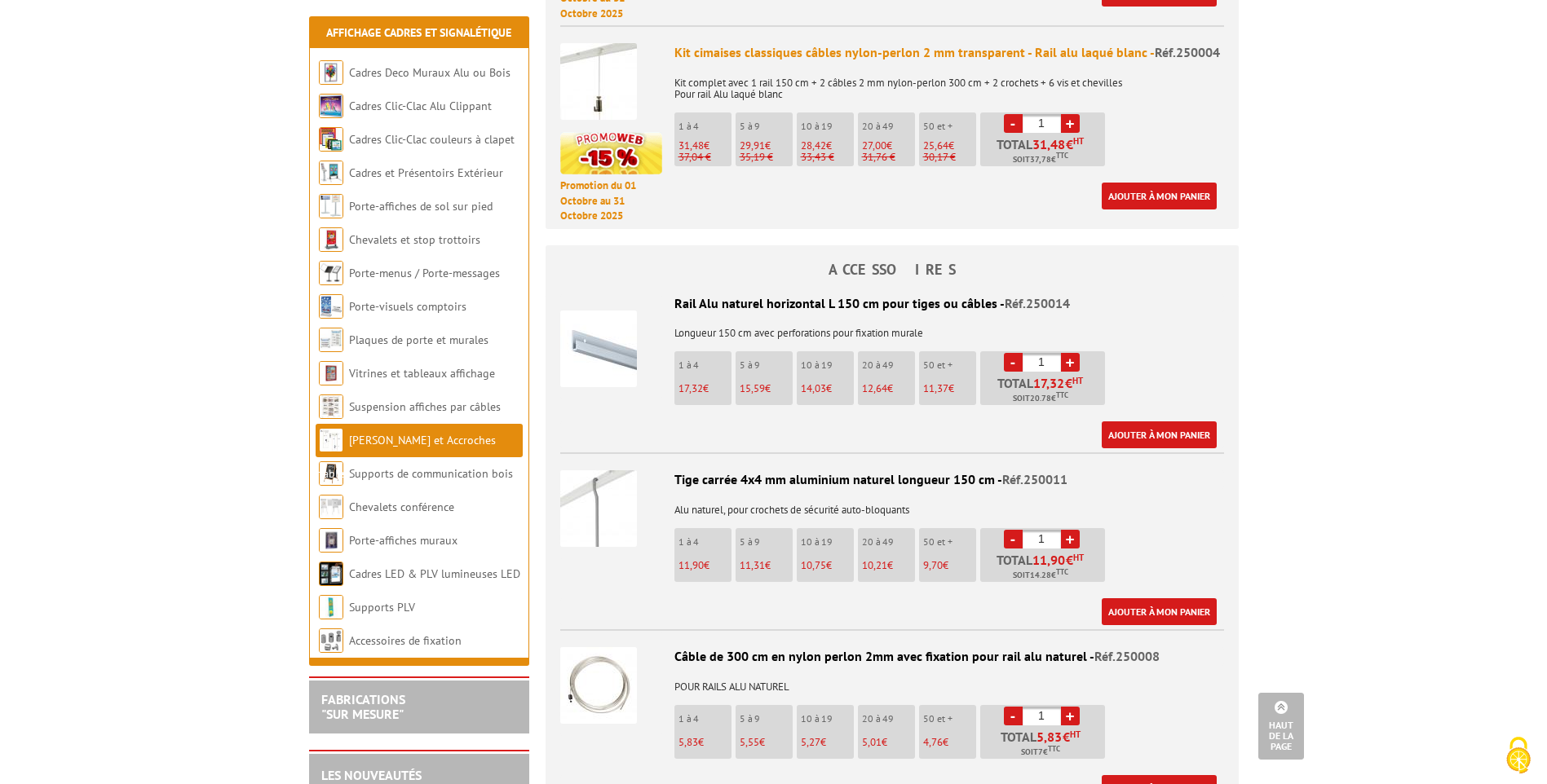
scroll to position [1305, 0]
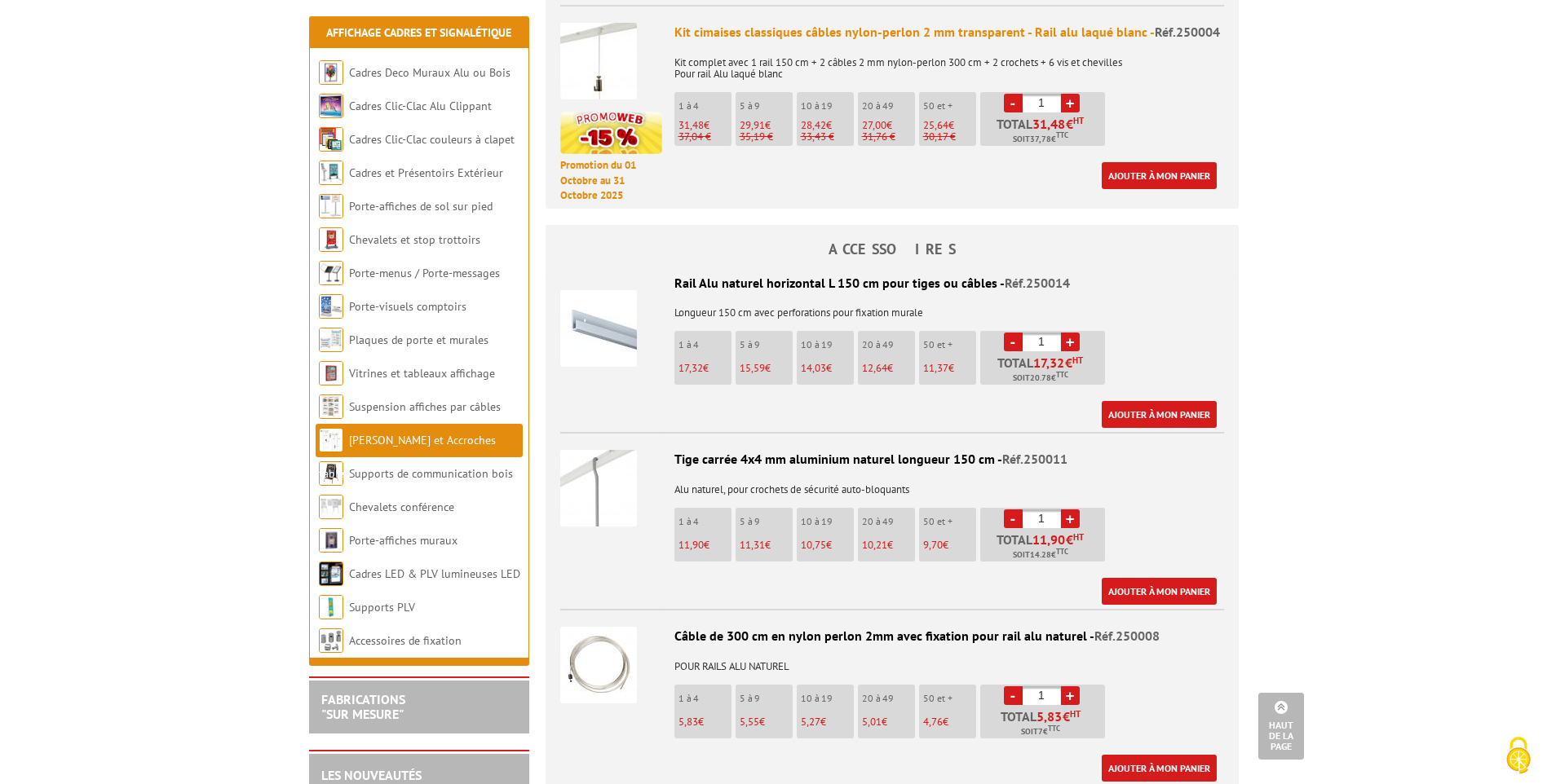
click at [630, 478] on img at bounding box center [599, 488] width 77 height 77
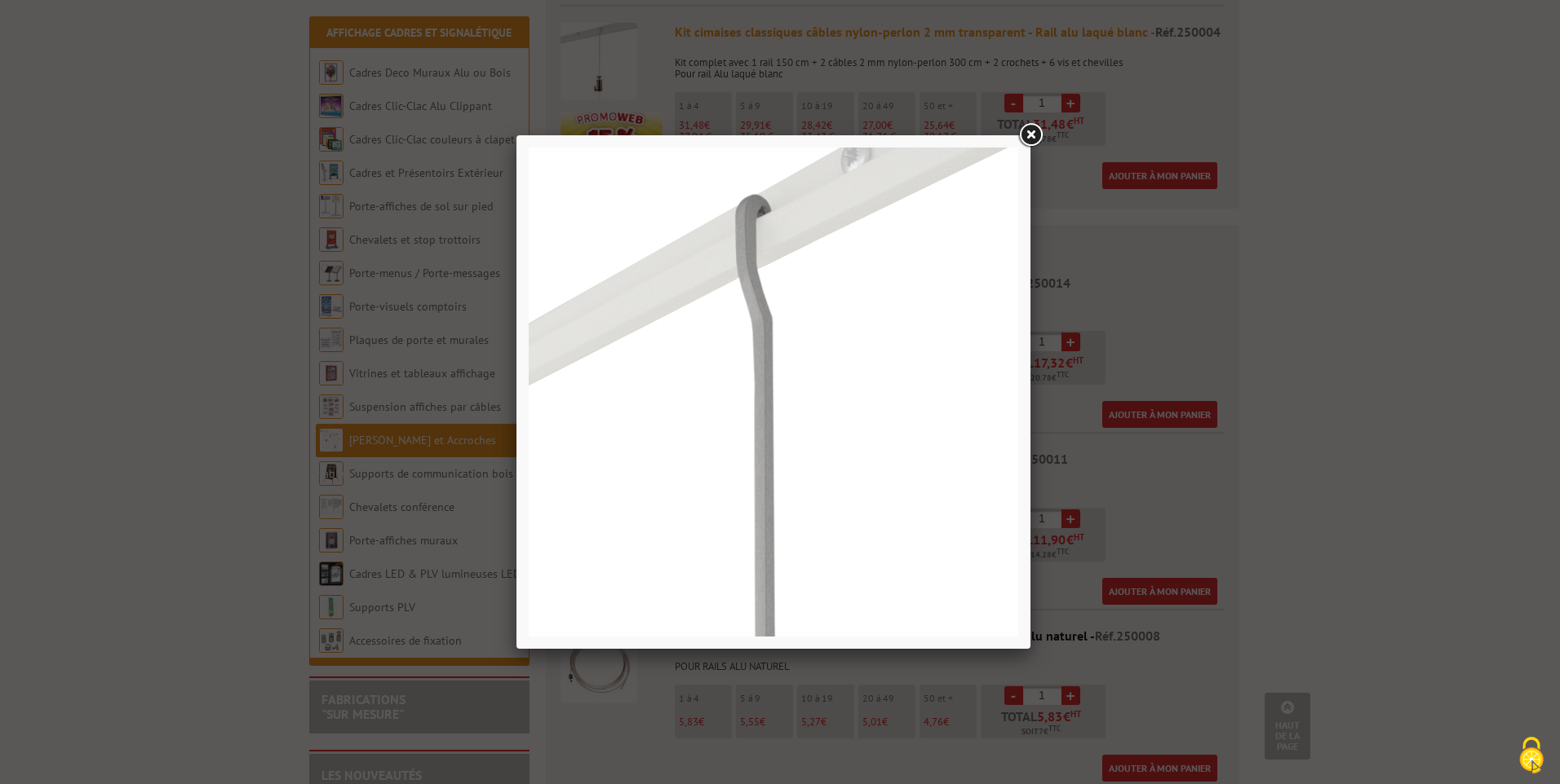
click at [852, 442] on img at bounding box center [774, 392] width 490 height 489
click at [1024, 135] on link at bounding box center [1030, 135] width 30 height 30
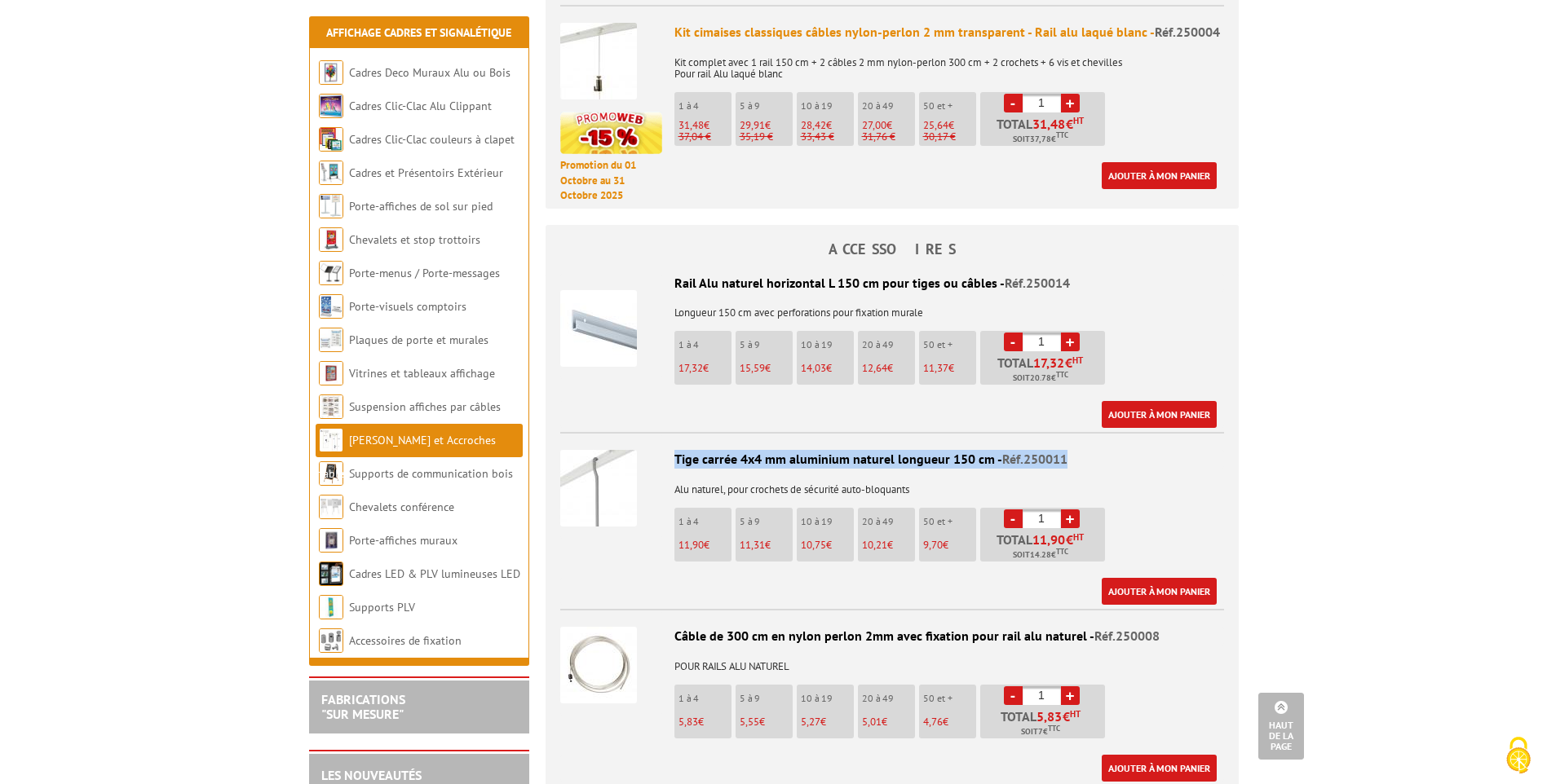
drag, startPoint x: 1082, startPoint y: 446, endPoint x: 655, endPoint y: 439, distance: 427.1
click at [655, 439] on li "Tige carrée 4x4 mm aluminium naturel longueur 150 cm - Réf.250011 Alu naturel, …" at bounding box center [892, 518] width 664 height 173
copy li "Tige carrée 4x4 mm aluminium naturel longueur 150 cm - Réf.250011"
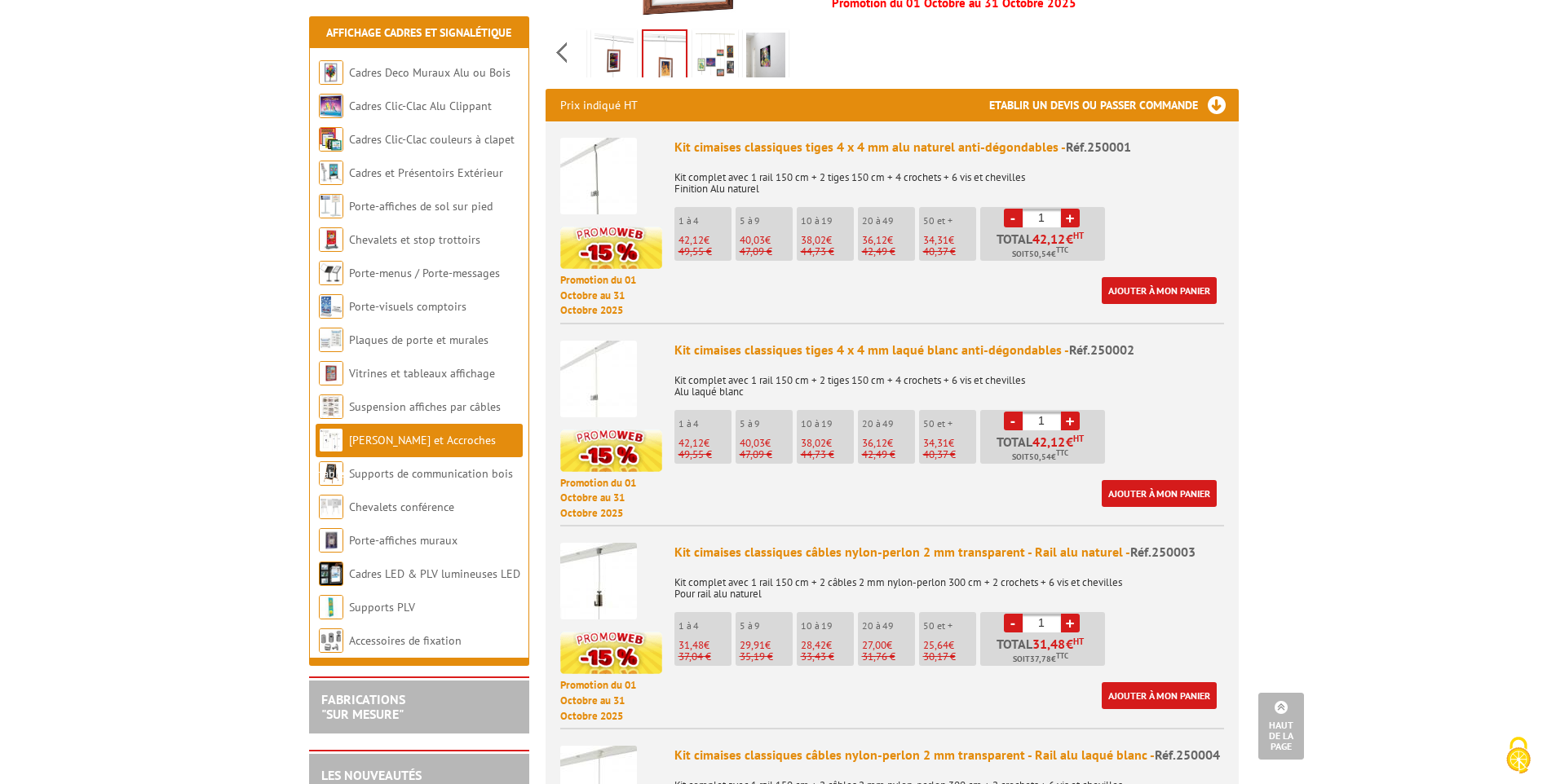
scroll to position [571, 0]
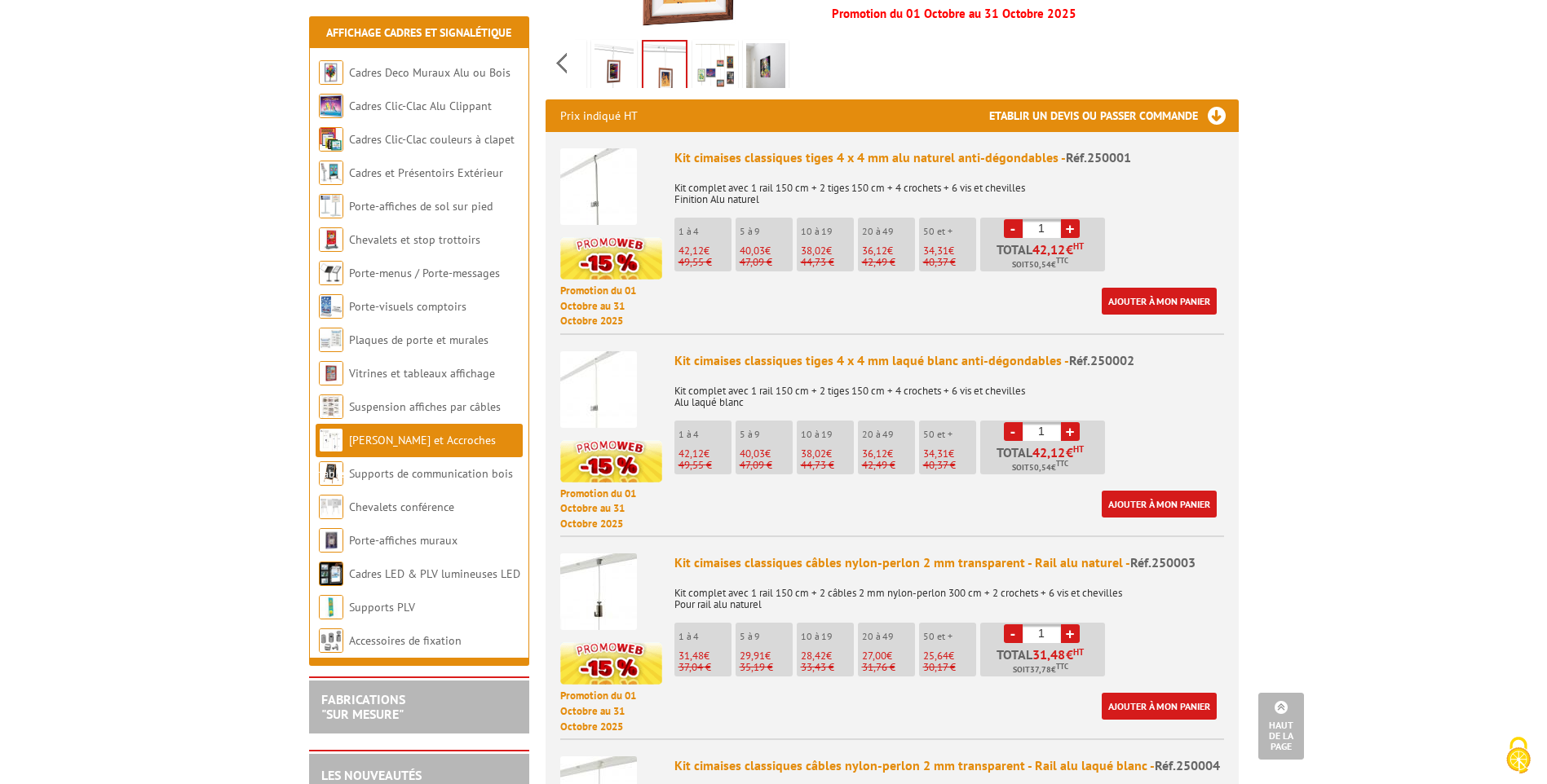
click at [629, 168] on img at bounding box center [599, 187] width 77 height 77
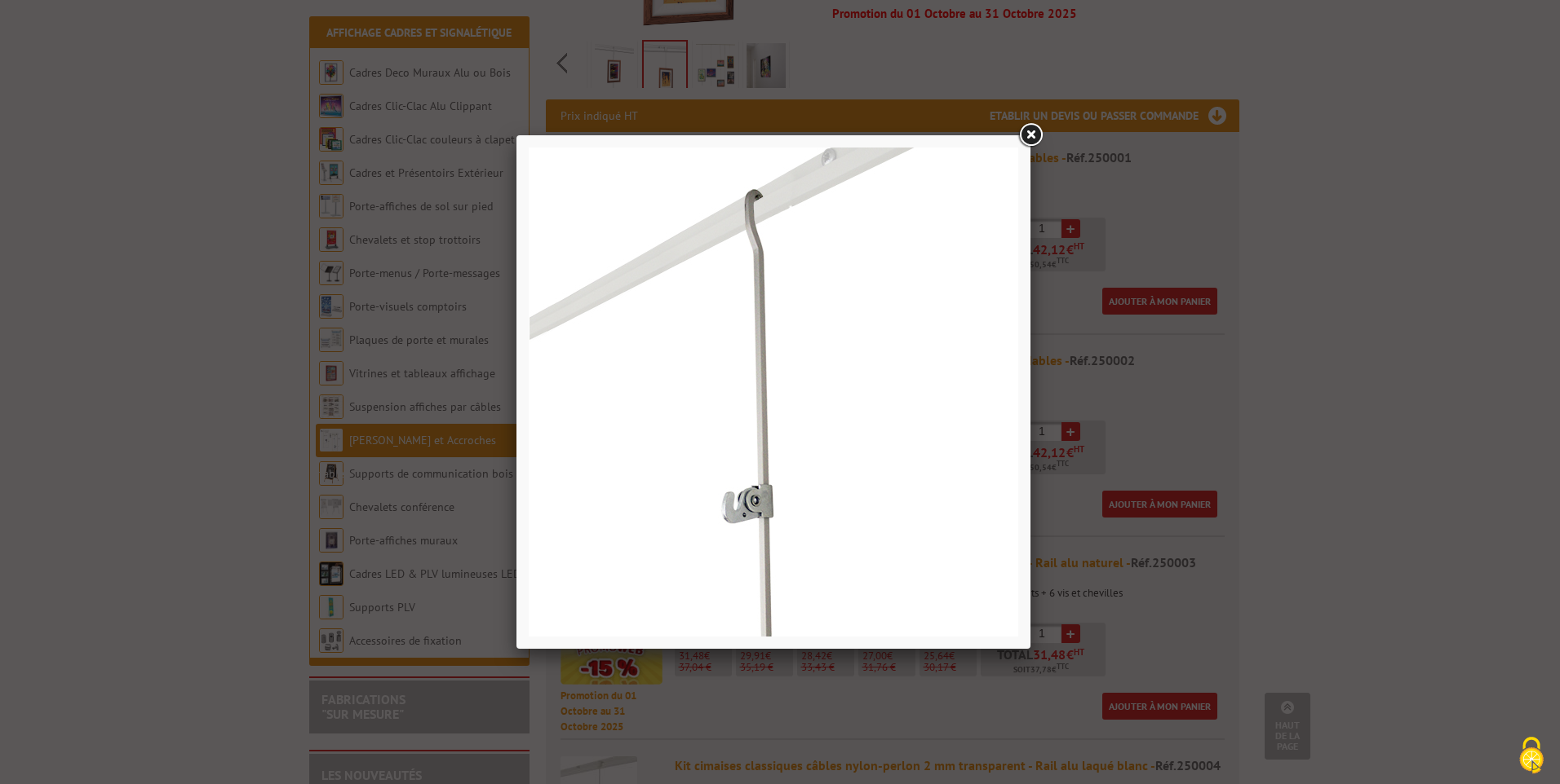
click at [1039, 132] on link at bounding box center [1030, 135] width 30 height 30
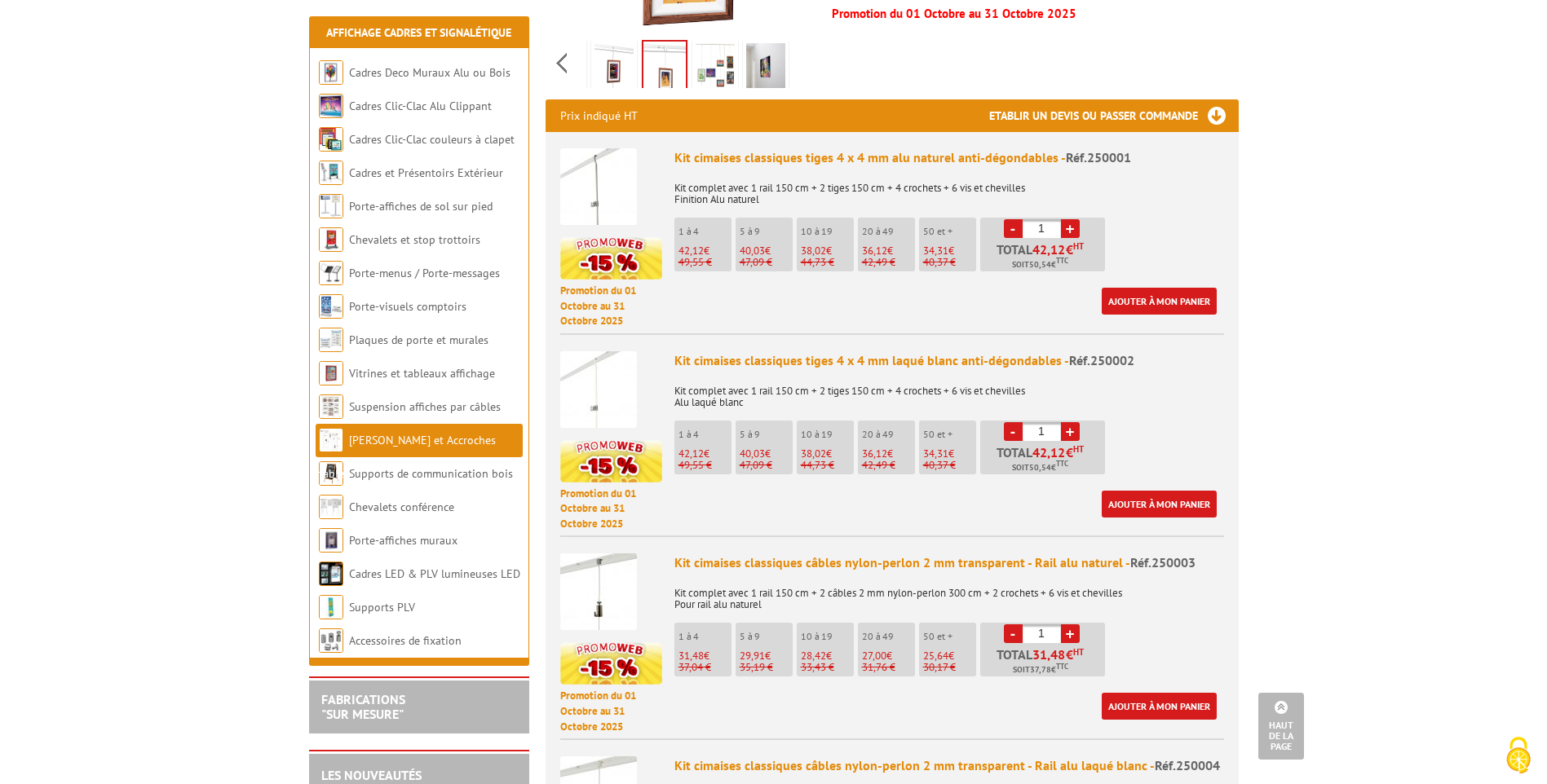
click at [955, 171] on p "Kit complet avec 1 rail 150 cm + 2 tiges 150 cm + 4 crochets + 6 vis et chevill…" at bounding box center [949, 188] width 549 height 34
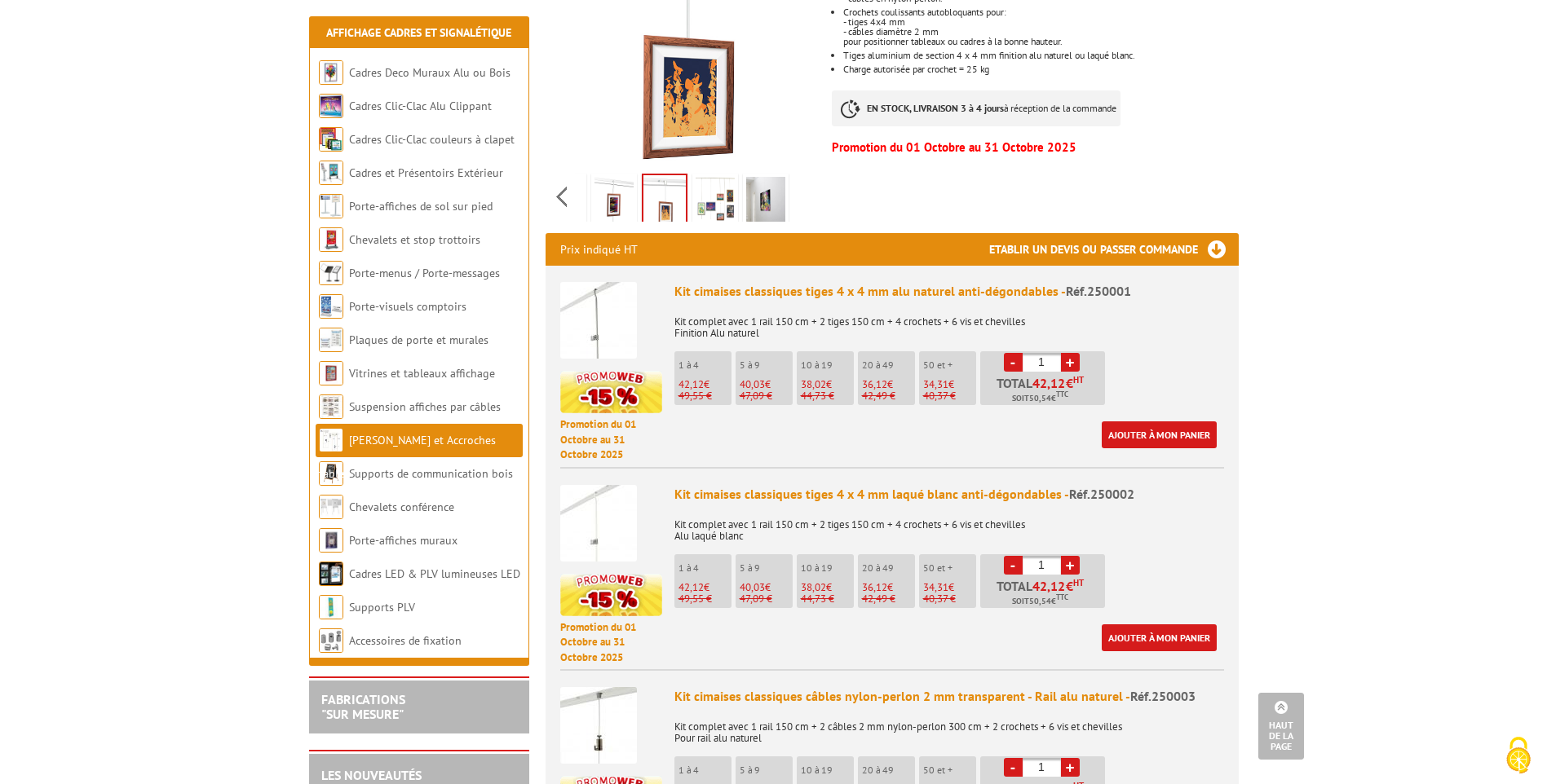
scroll to position [408, 0]
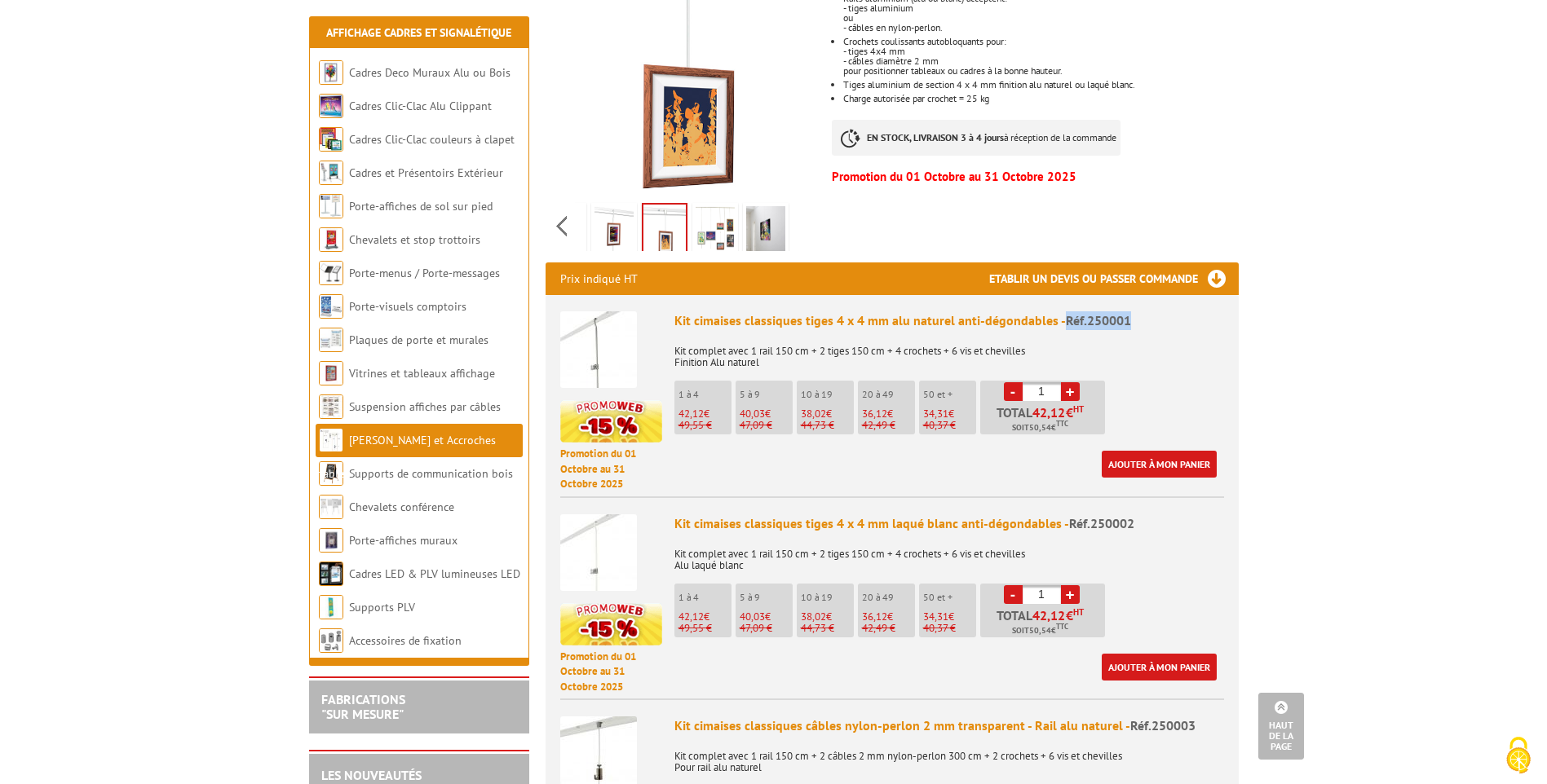
drag, startPoint x: 1142, startPoint y: 301, endPoint x: 1058, endPoint y: 302, distance: 84.0
click at [1058, 312] on div "Kit cimaises classiques tiges 4 x 4 mm alu naturel anti-dégondables - Réf.250001" at bounding box center [949, 321] width 549 height 19
drag, startPoint x: 1058, startPoint y: 302, endPoint x: 1089, endPoint y: 299, distance: 31.1
copy div "Réf.250001"
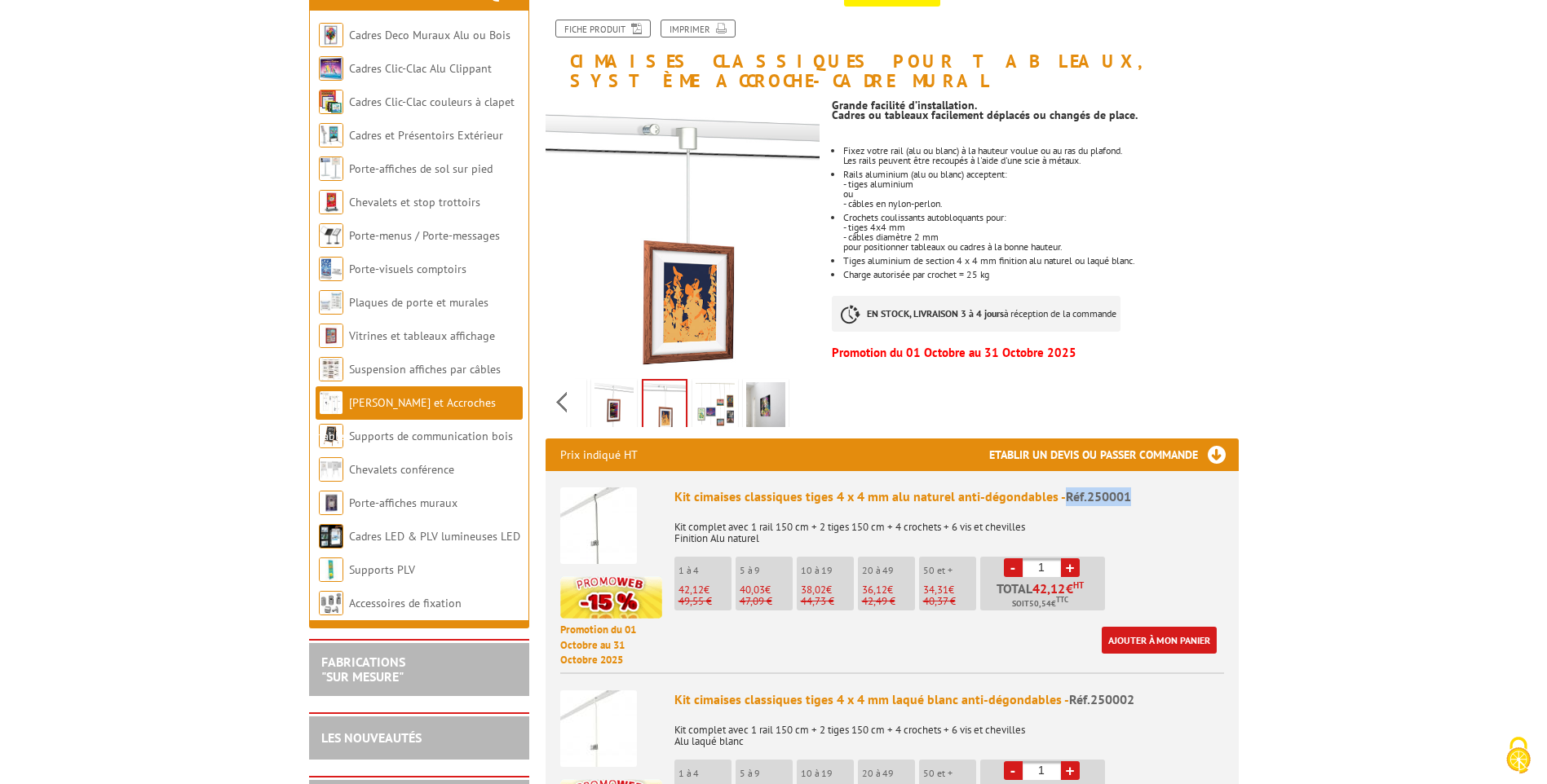
scroll to position [0, 0]
